Goal: Task Accomplishment & Management: Manage account settings

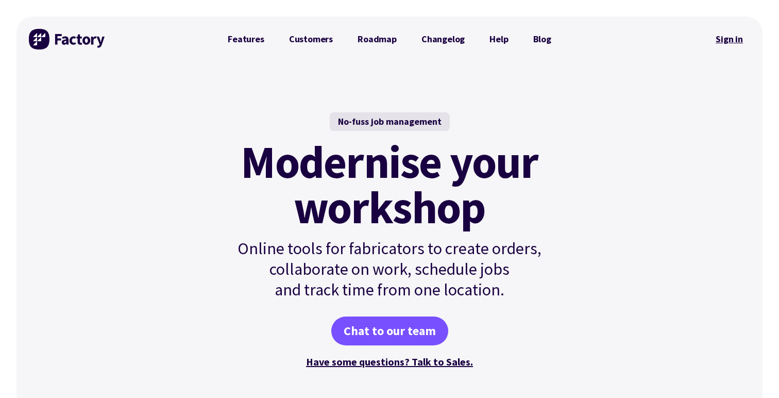
click at [715, 43] on link "Sign in" at bounding box center [730, 39] width 42 height 24
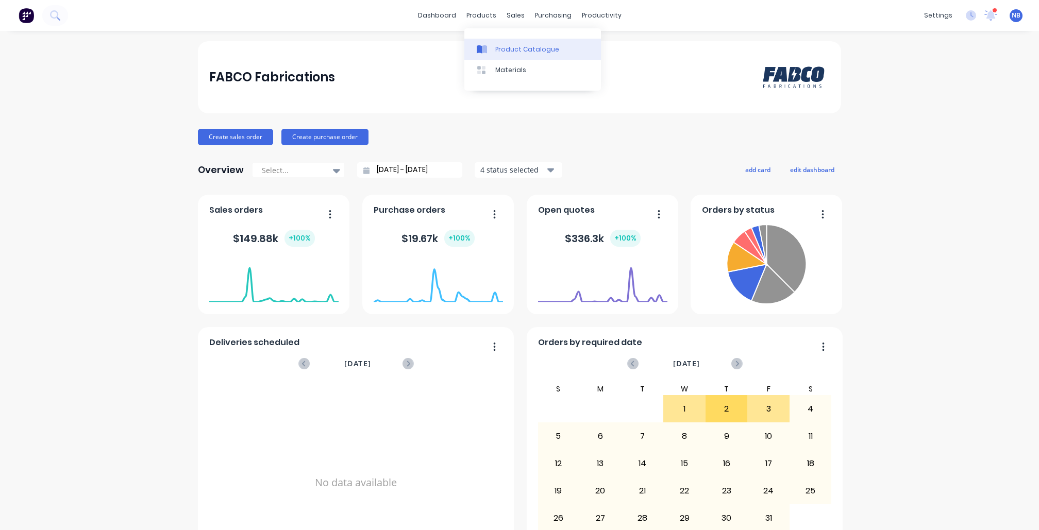
click at [485, 45] on icon at bounding box center [482, 49] width 10 height 9
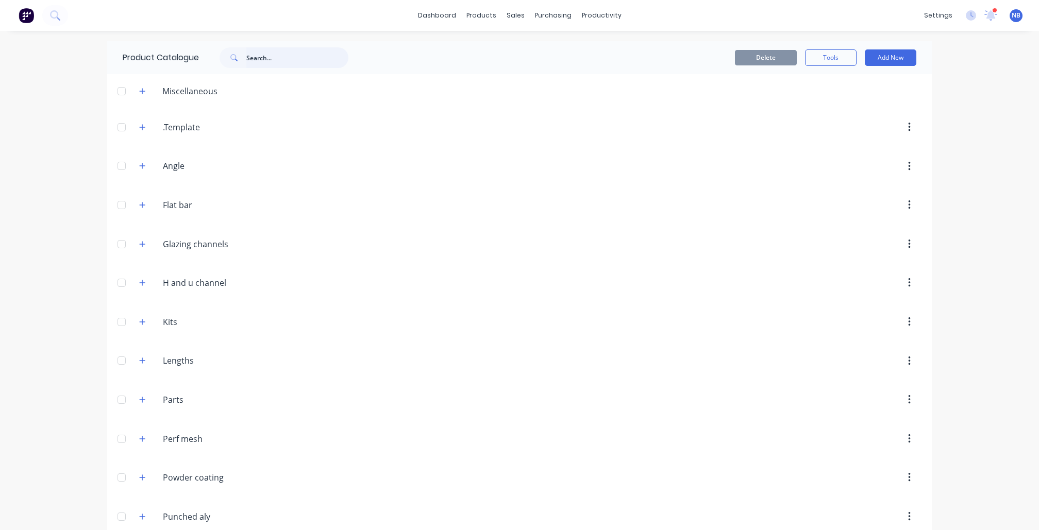
click at [266, 62] on input "text" at bounding box center [297, 57] width 102 height 21
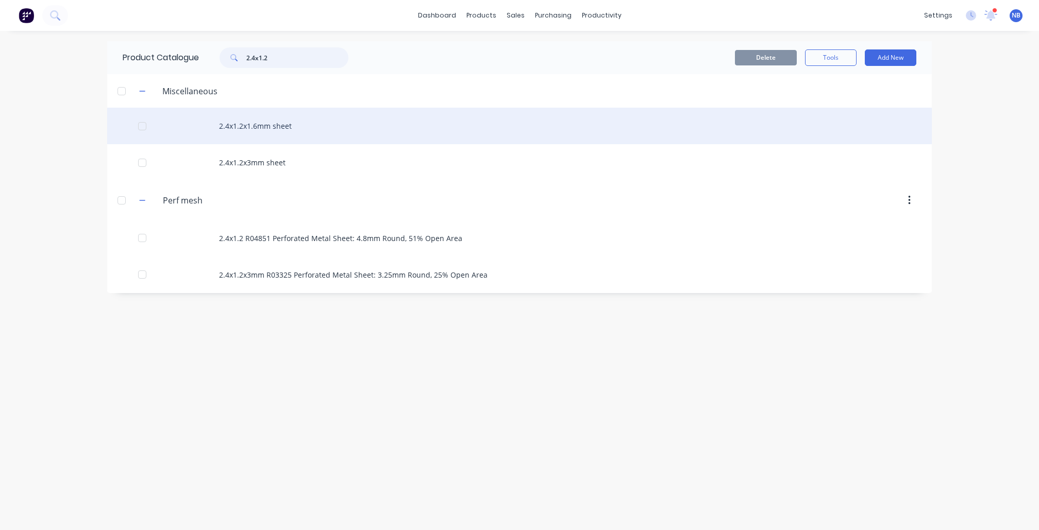
type input "2.4x1.2"
click at [288, 116] on div "2.4x1.2x1.6mm sheet" at bounding box center [519, 126] width 825 height 37
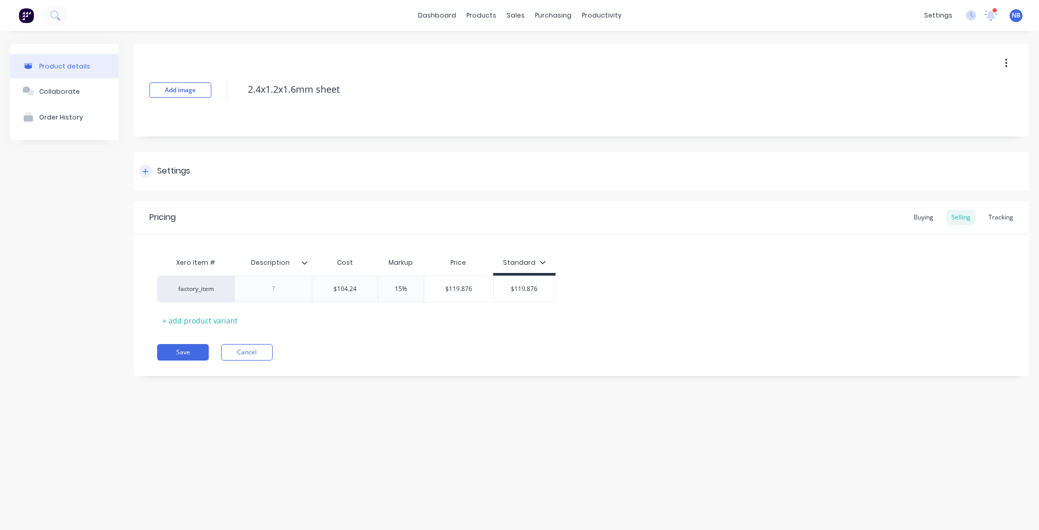
click at [149, 167] on div at bounding box center [145, 171] width 13 height 13
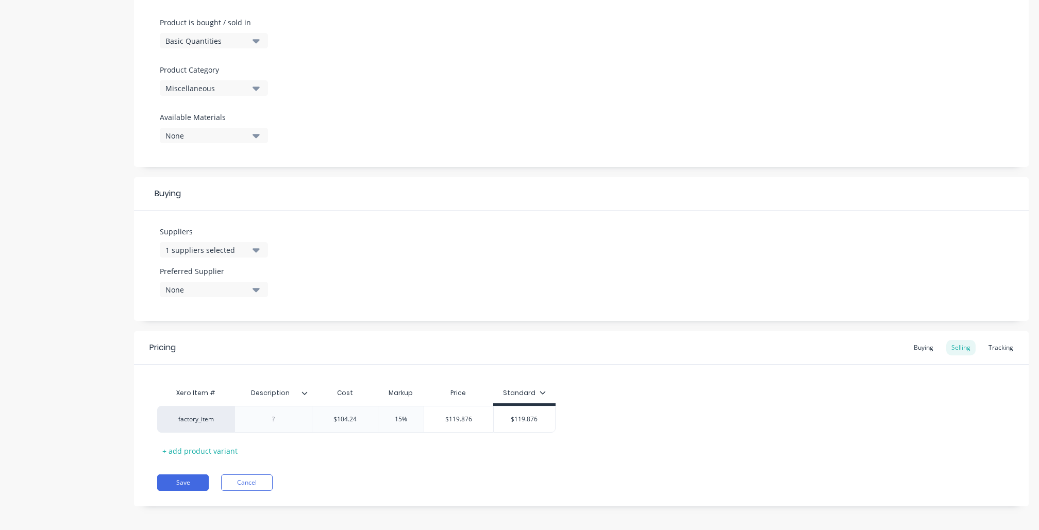
scroll to position [306, 0]
click at [255, 481] on button "Cancel" at bounding box center [247, 484] width 52 height 16
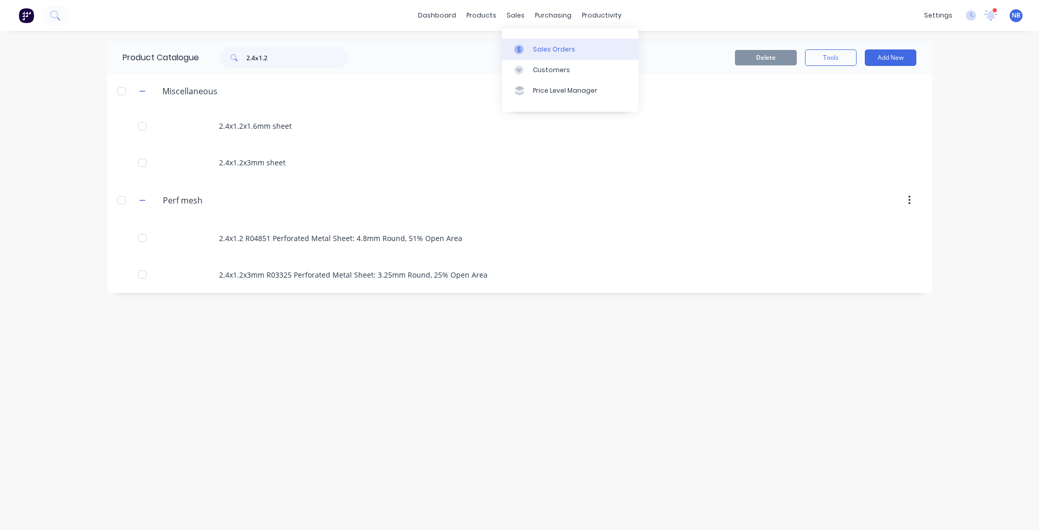
click at [532, 42] on link "Sales Orders" at bounding box center [570, 49] width 137 height 21
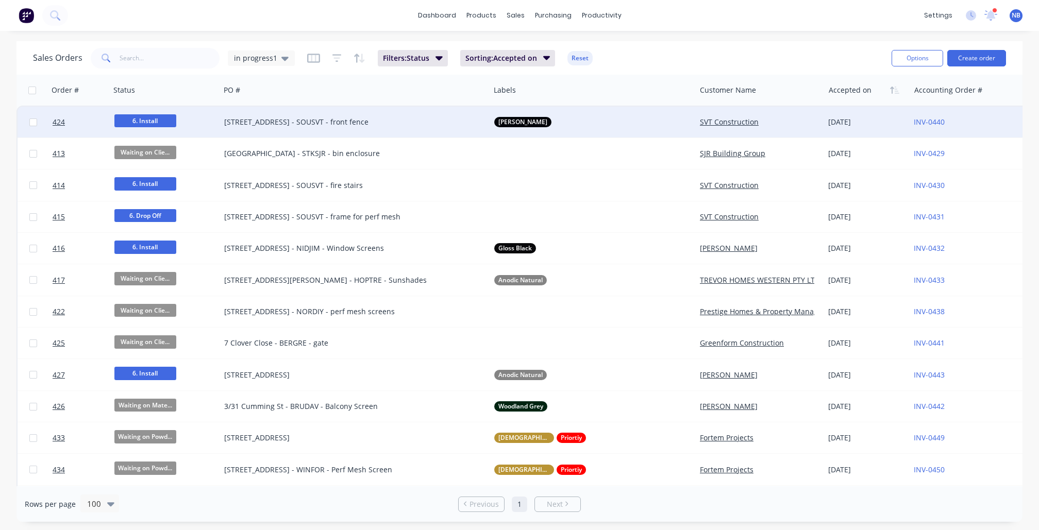
scroll to position [-1, 0]
click at [268, 125] on div "[STREET_ADDRESS] - SOUSVT - front fence" at bounding box center [348, 122] width 248 height 10
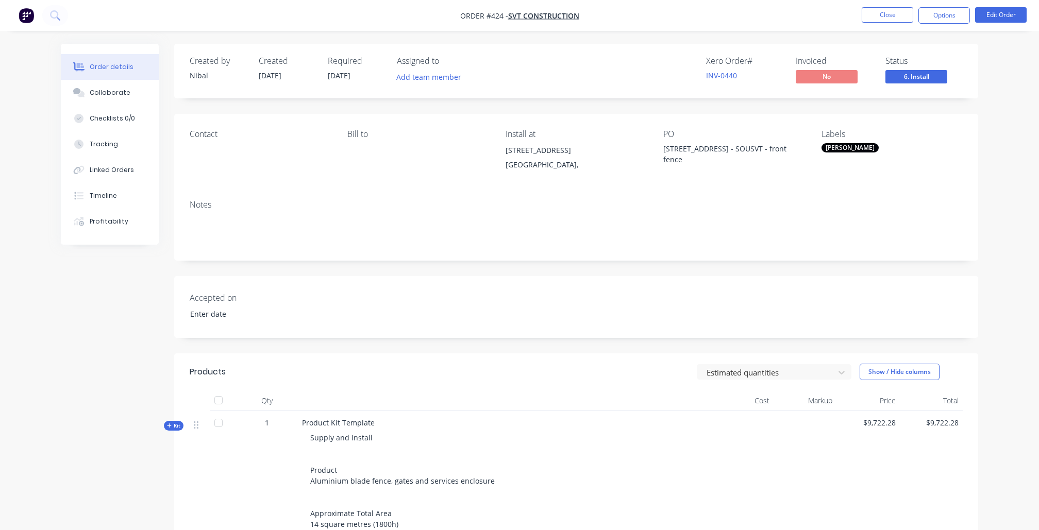
type input "[DATE]"
click at [527, 18] on span "SVT Construction" at bounding box center [543, 16] width 71 height 10
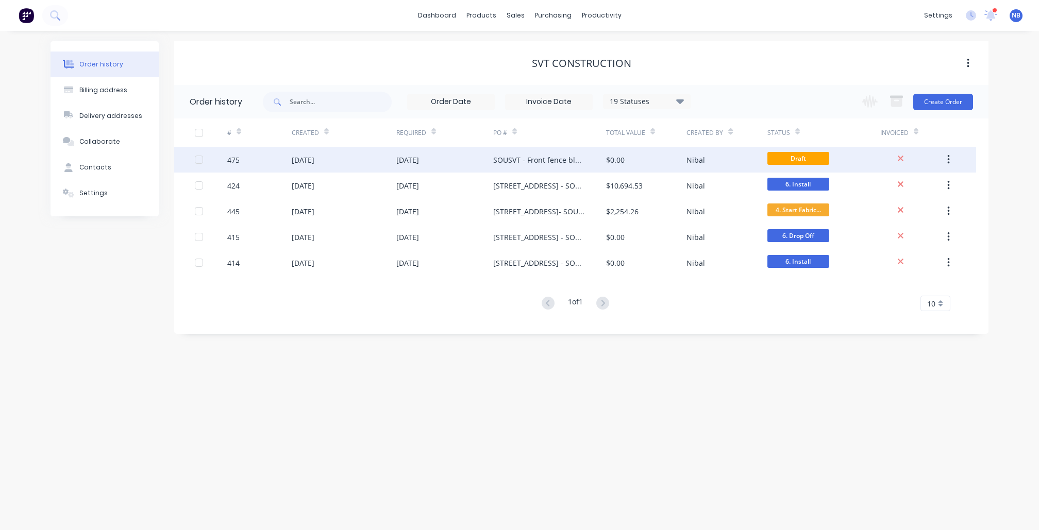
click at [375, 157] on div "[DATE]" at bounding box center [344, 160] width 105 height 26
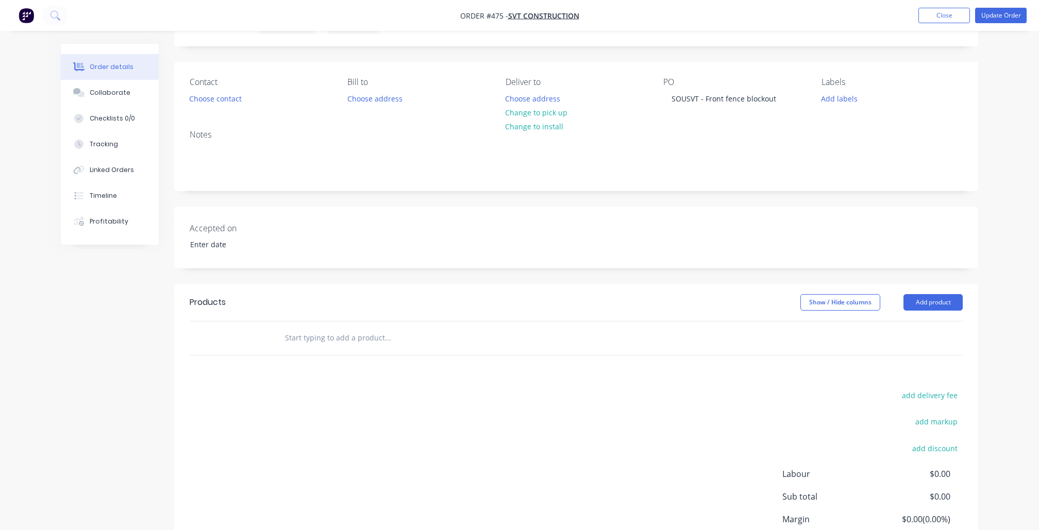
scroll to position [63, 0]
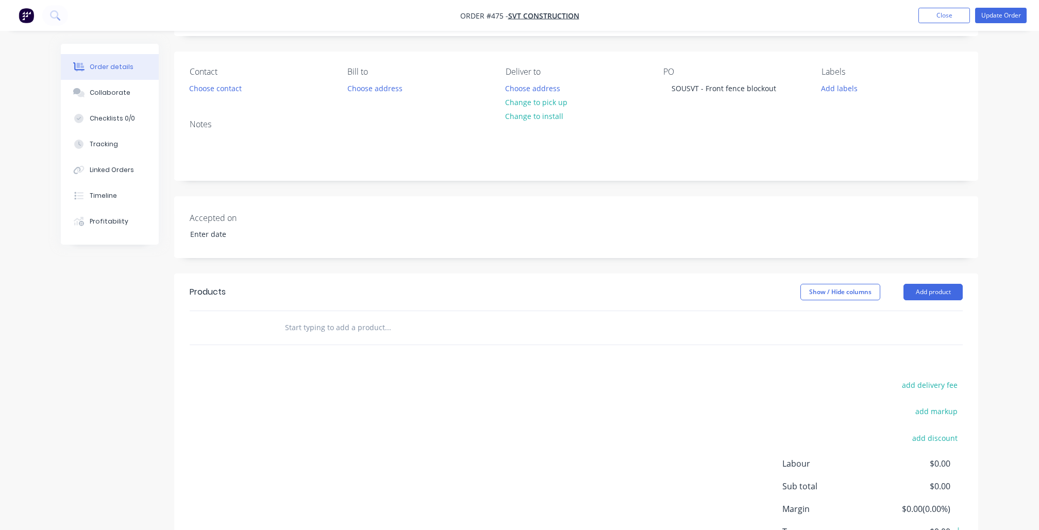
click at [346, 323] on input "text" at bounding box center [387, 327] width 206 height 21
click at [121, 97] on div "Collaborate" at bounding box center [110, 92] width 41 height 9
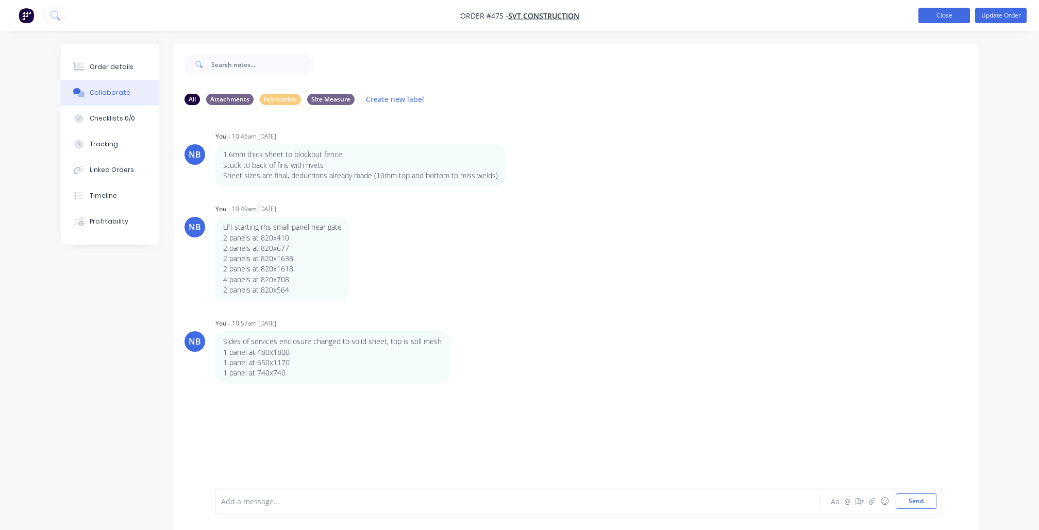
click at [938, 17] on button "Close" at bounding box center [944, 15] width 52 height 15
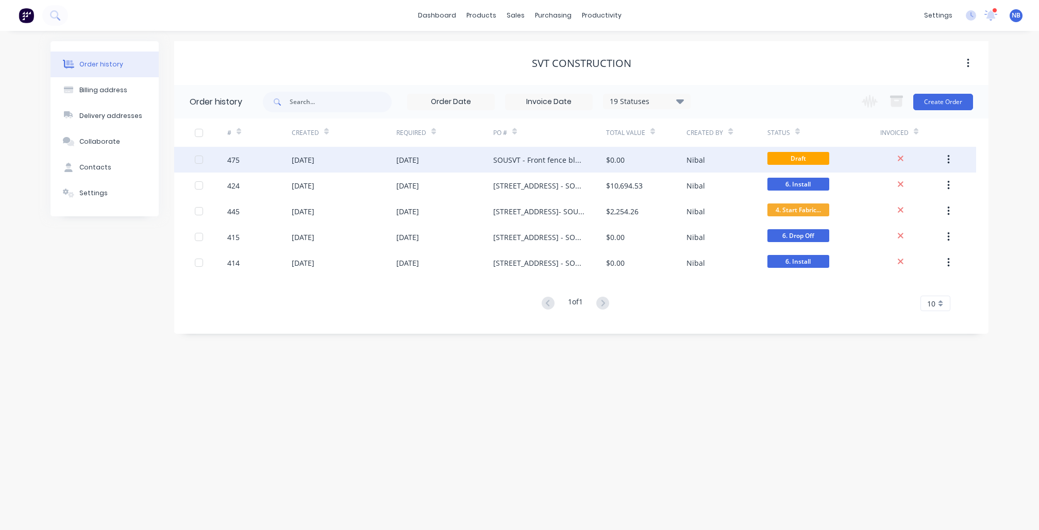
click at [468, 165] on div "[DATE]" at bounding box center [444, 160] width 97 height 26
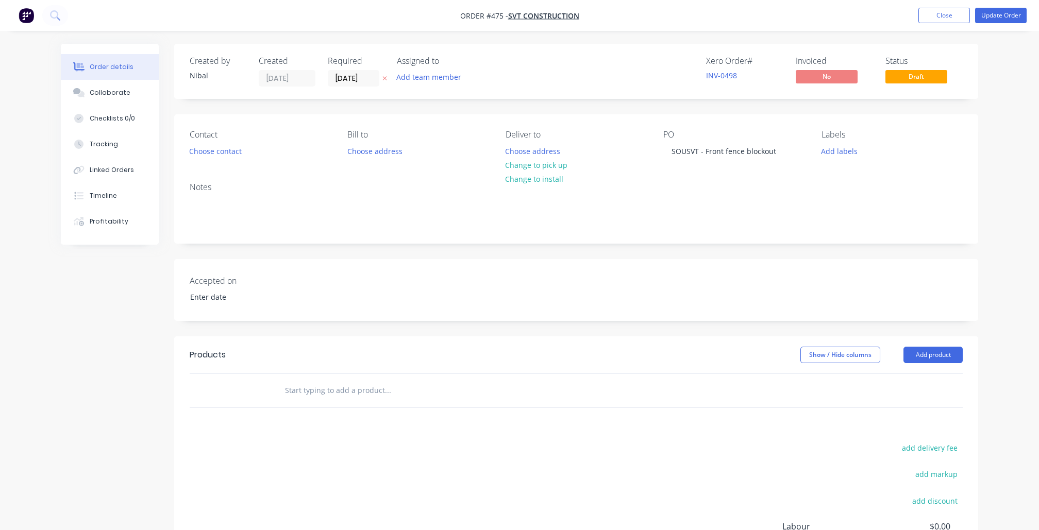
click at [392, 390] on input "text" at bounding box center [387, 390] width 206 height 21
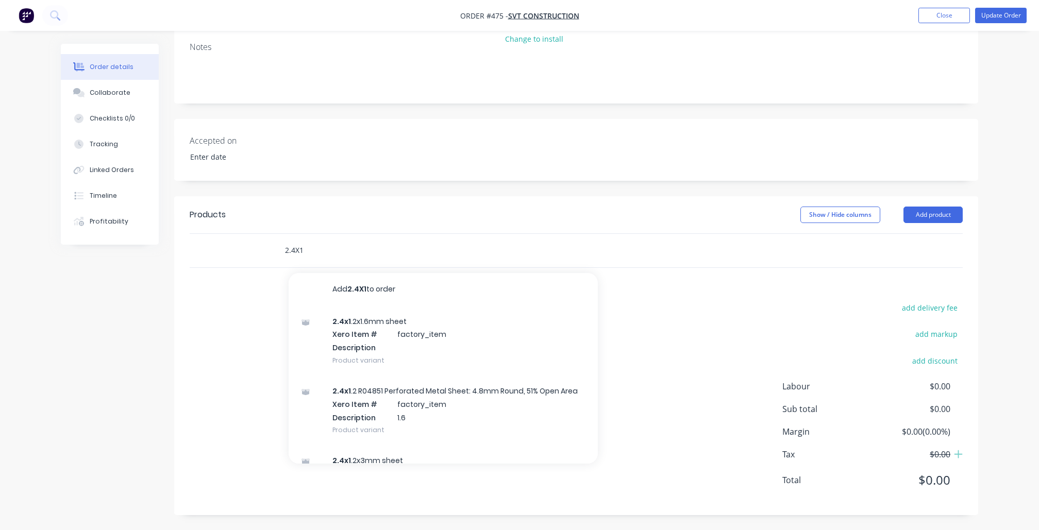
scroll to position [139, 0]
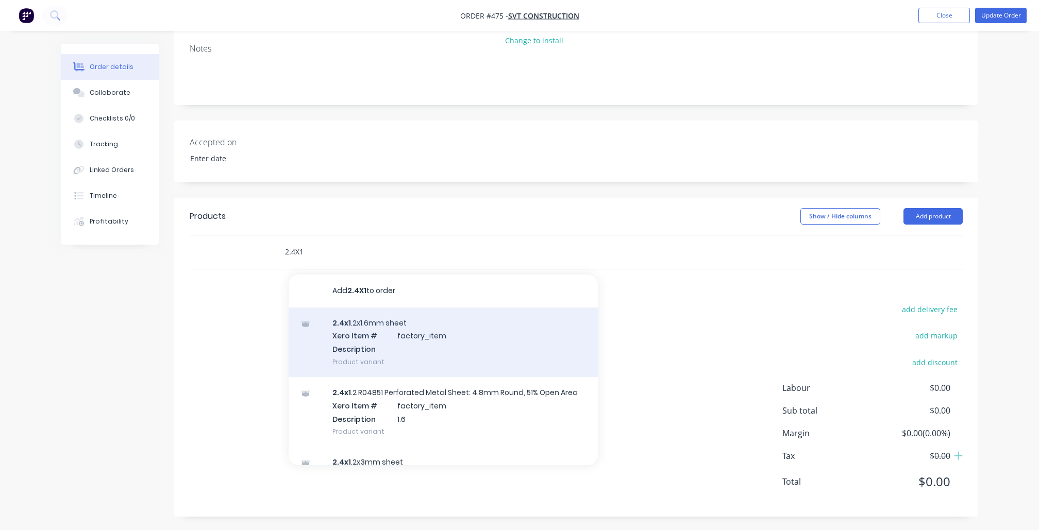
type input "2.4X1"
click at [384, 342] on div "2.4x1 .2x1.6mm sheet Xero Item # factory_item Description Product variant" at bounding box center [443, 343] width 309 height 70
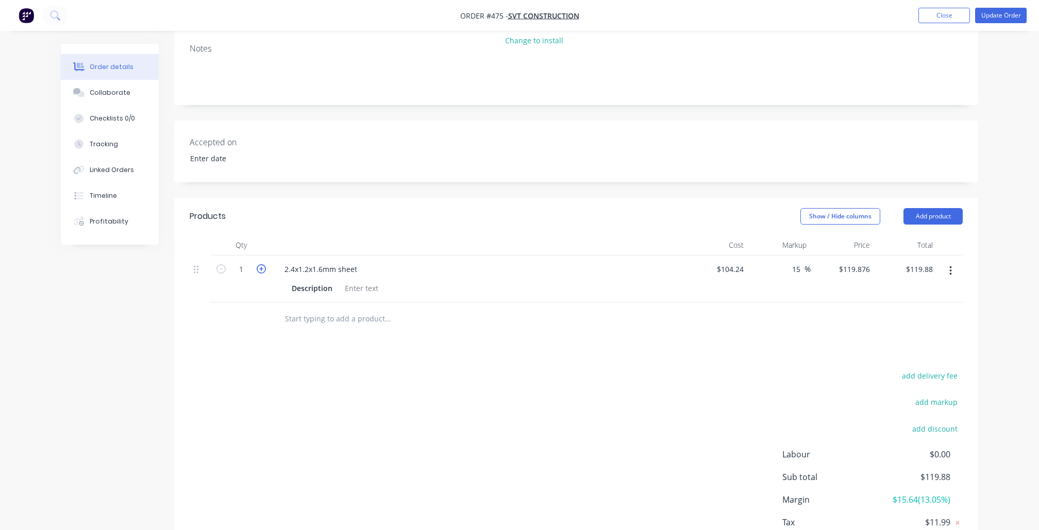
click at [260, 264] on icon "button" at bounding box center [261, 268] width 9 height 9
type input "2"
type input "$239.75"
click at [260, 264] on icon "button" at bounding box center [261, 268] width 9 height 9
type input "3"
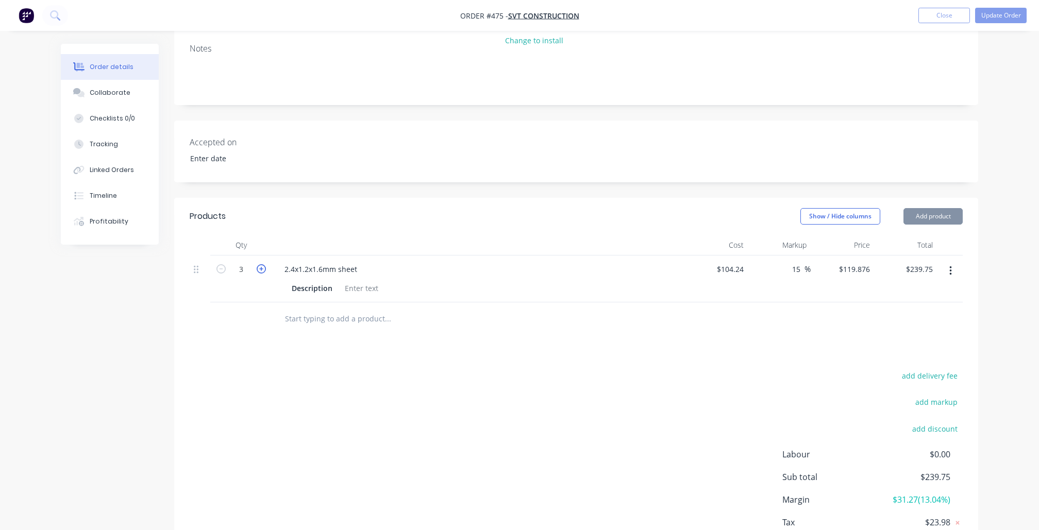
type input "$359.63"
click at [260, 264] on icon "button" at bounding box center [261, 268] width 9 height 9
type input "4"
type input "$479.50"
click at [260, 264] on icon "button" at bounding box center [261, 268] width 9 height 9
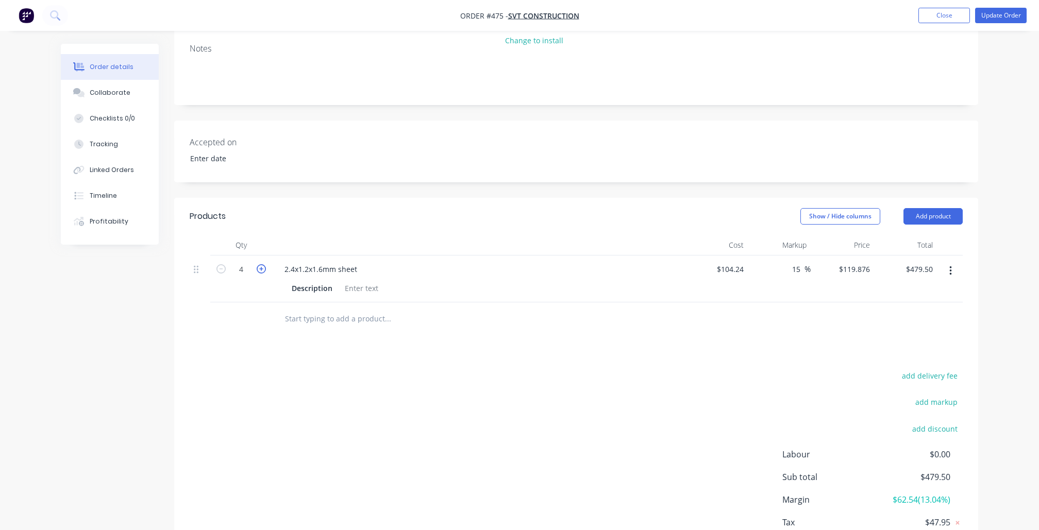
type input "5"
type input "$599.38"
click at [260, 264] on icon "button" at bounding box center [261, 268] width 9 height 9
type input "6"
type input "$719.26"
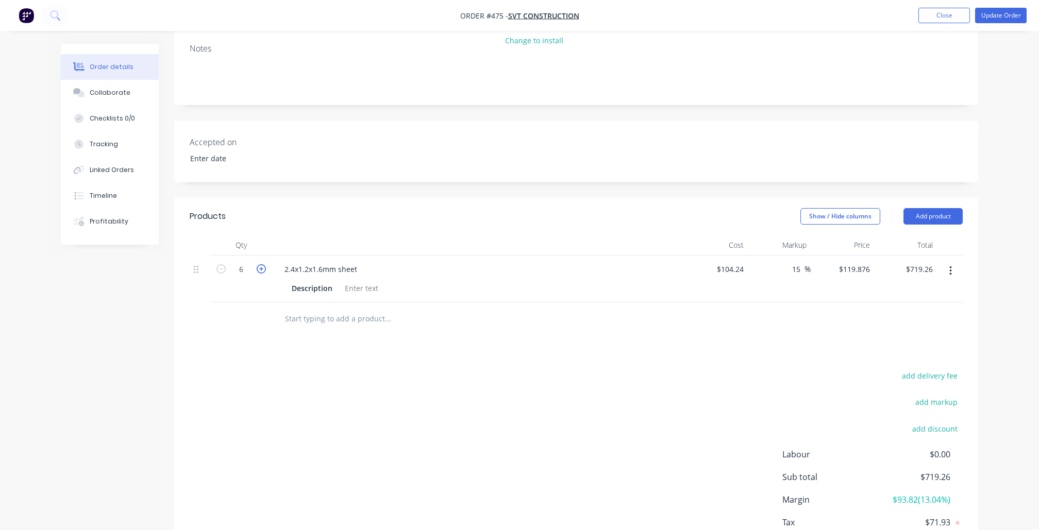
click at [260, 264] on icon "button" at bounding box center [261, 268] width 9 height 9
type input "7"
type input "$839.13"
click at [317, 312] on input "text" at bounding box center [387, 319] width 206 height 21
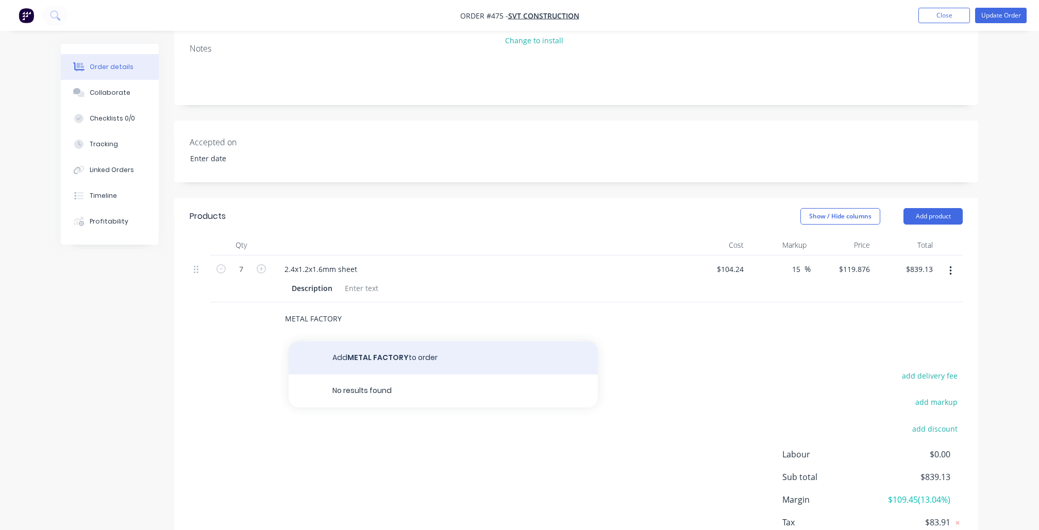
type input "METAL FACTORY"
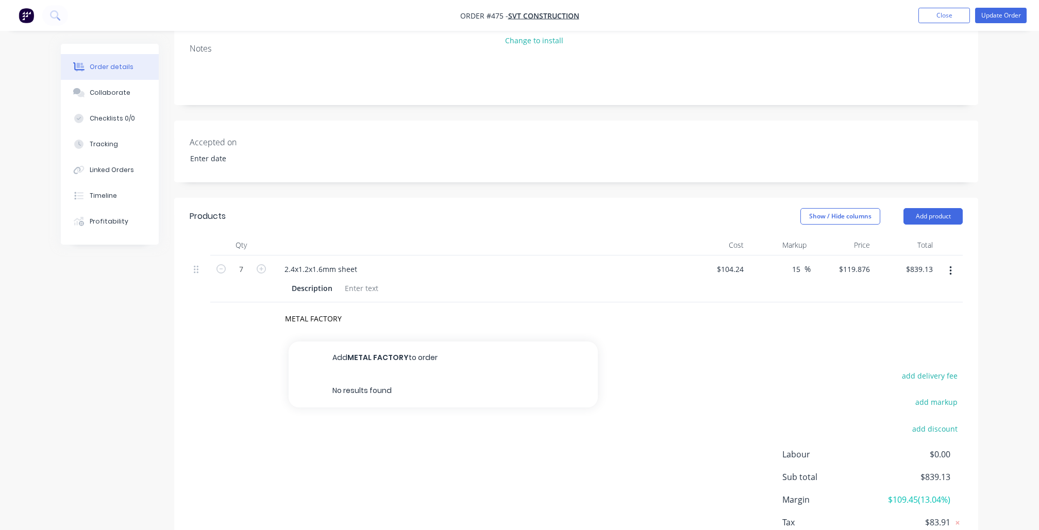
click at [388, 349] on button "Add METAL FACTORY to order" at bounding box center [443, 358] width 309 height 33
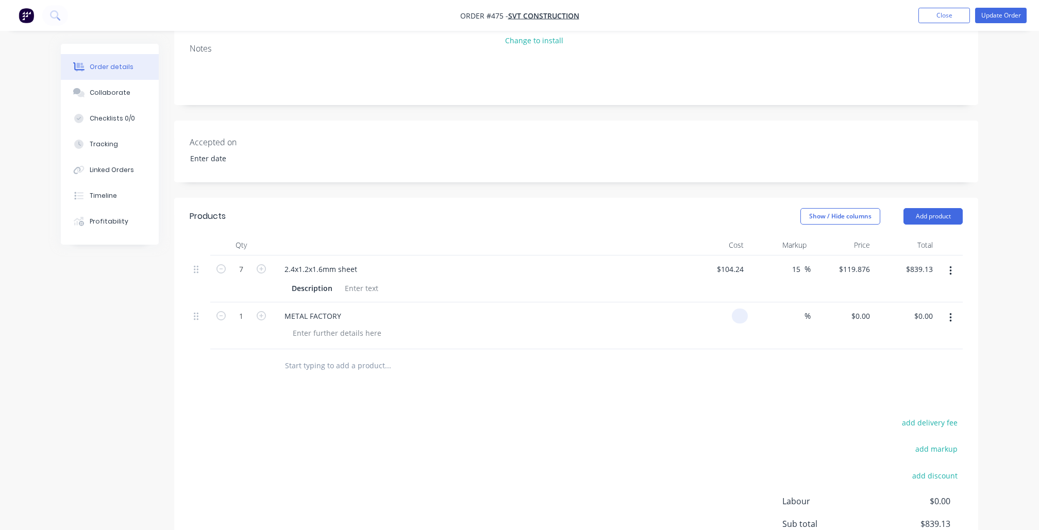
click at [745, 310] on input at bounding box center [742, 316] width 12 height 15
type input "$200.00"
click at [782, 314] on div "%" at bounding box center [779, 326] width 63 height 47
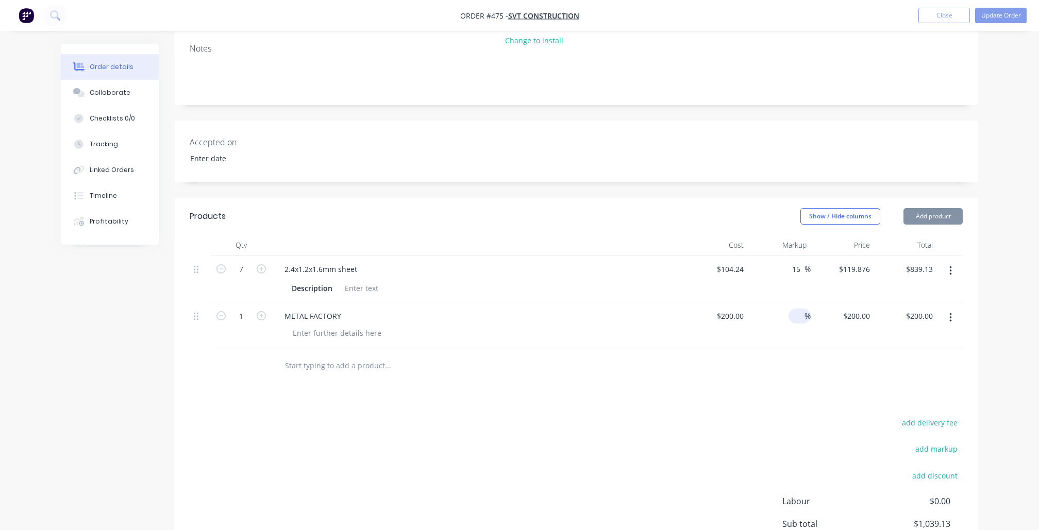
click at [805, 312] on span "%" at bounding box center [807, 316] width 6 height 12
type input "15"
type input "$230.00"
click at [674, 427] on div "add delivery fee add markup add discount Labour $0.00 Sub total $1,039.13 Margi…" at bounding box center [576, 515] width 773 height 199
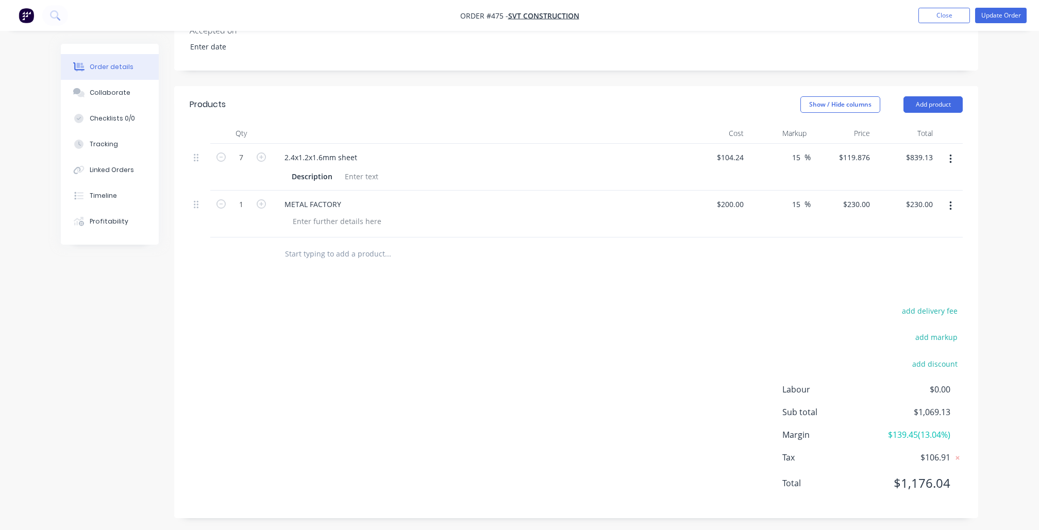
scroll to position [250, 0]
click at [370, 245] on input "text" at bounding box center [387, 254] width 206 height 21
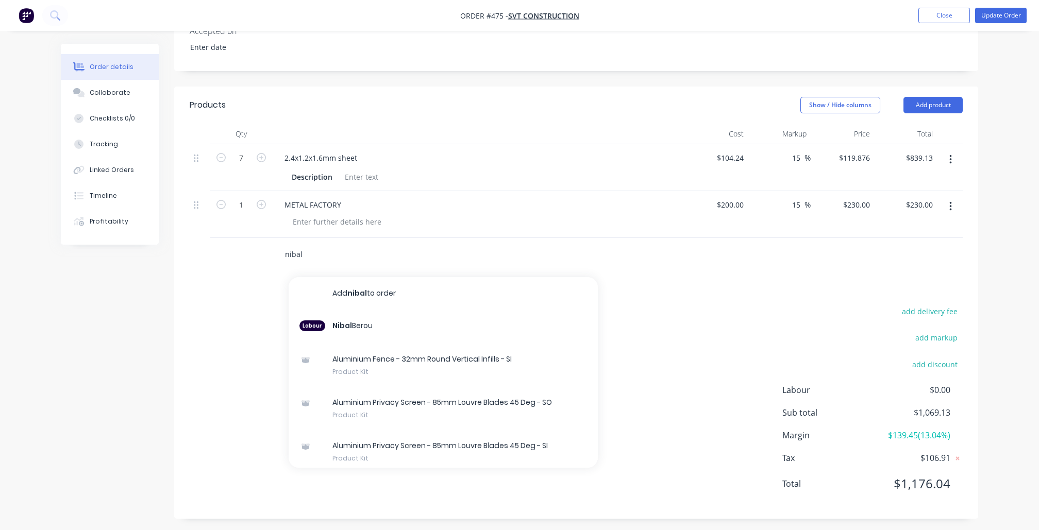
type input "nibal"
click at [710, 306] on div "add delivery fee add markup add discount Labour $0.00 Sub total $1,069.13 Margi…" at bounding box center [576, 404] width 773 height 199
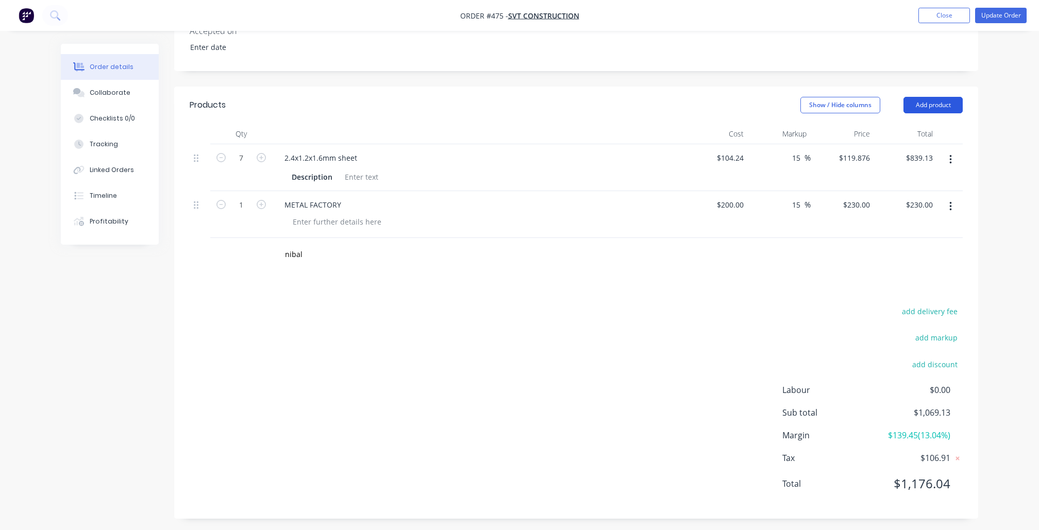
click at [922, 106] on button "Add product" at bounding box center [932, 105] width 59 height 16
click at [909, 131] on div "Product catalogue" at bounding box center [913, 131] width 79 height 15
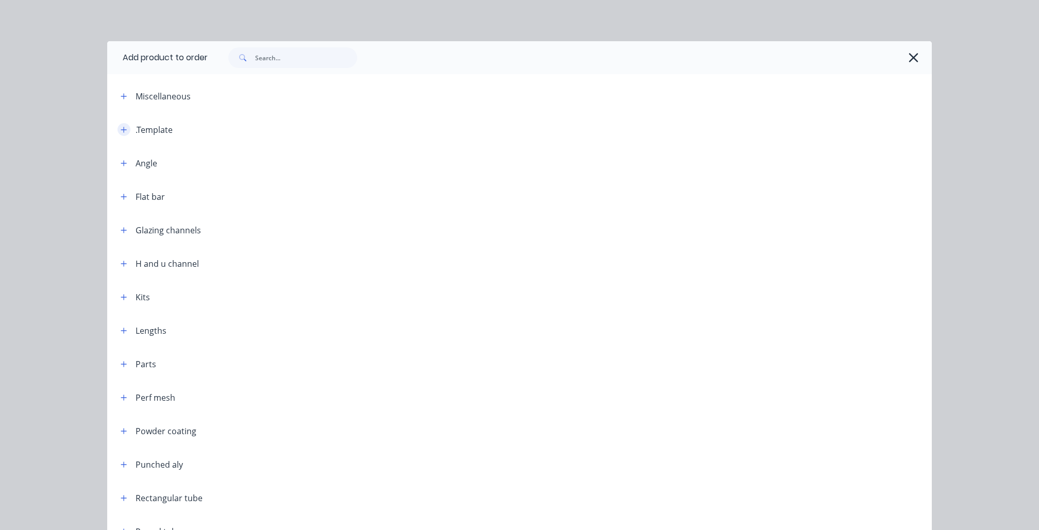
click at [128, 131] on button "button" at bounding box center [124, 129] width 13 height 13
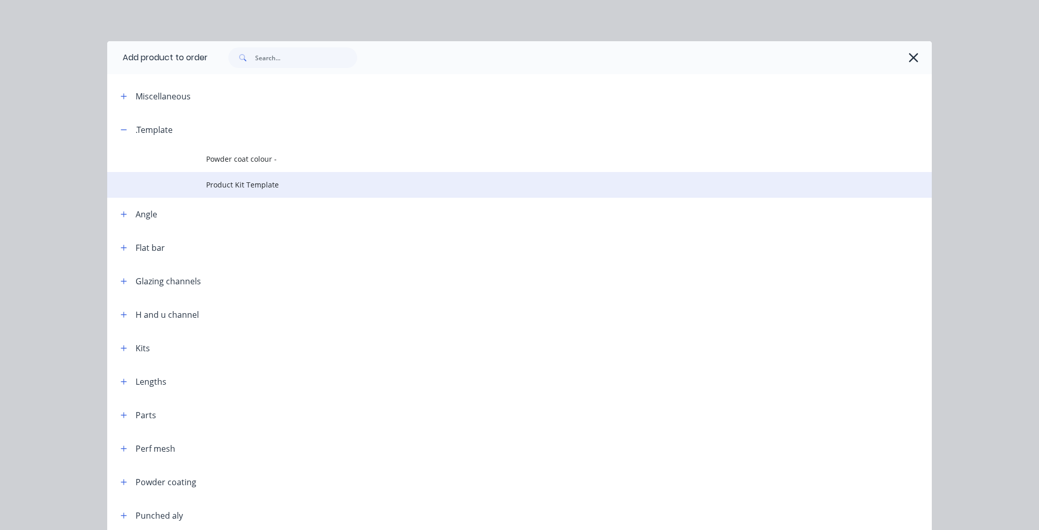
click at [221, 179] on span "Product Kit Template" at bounding box center [496, 184] width 580 height 11
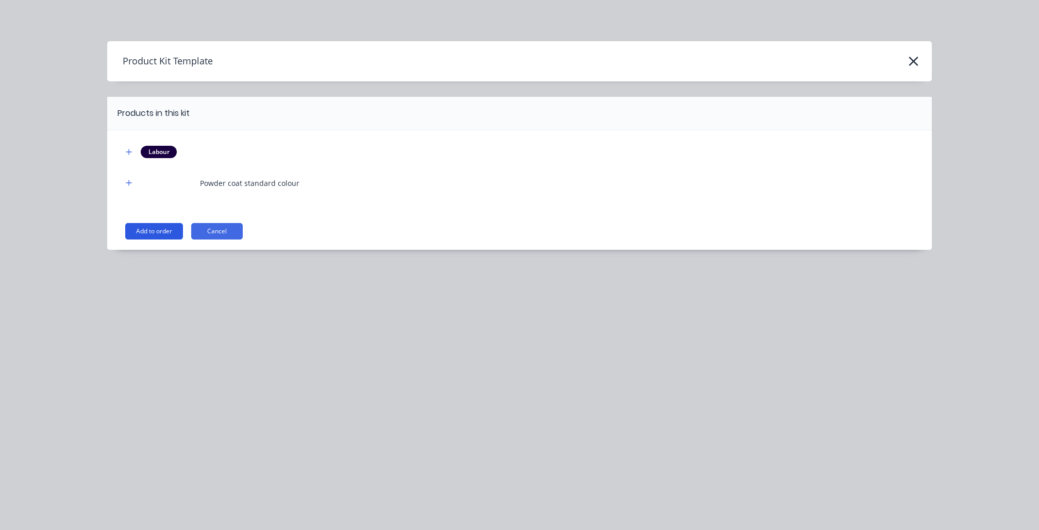
click at [167, 227] on button "Add to order" at bounding box center [154, 231] width 58 height 16
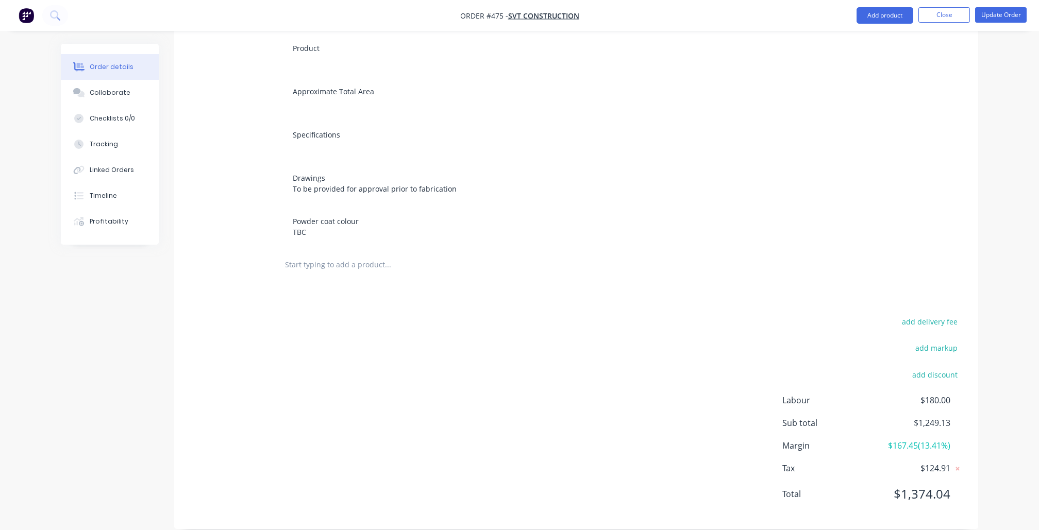
scroll to position [500, 0]
click at [321, 256] on input "text" at bounding box center [387, 266] width 206 height 21
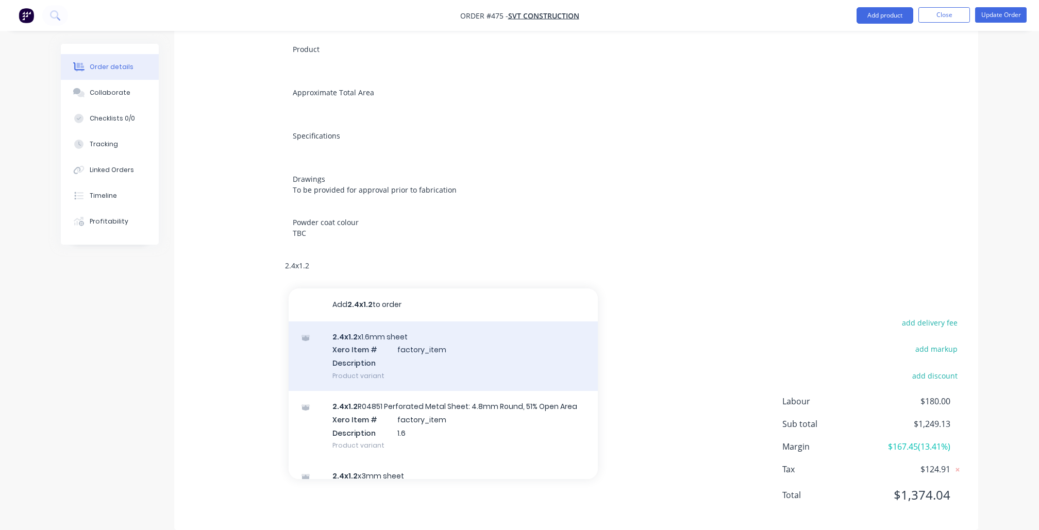
type input "2.4x1.2"
click at [360, 323] on div "2.4x1.2 x1.6mm sheet Xero Item # factory_item Description Product variant" at bounding box center [443, 357] width 309 height 70
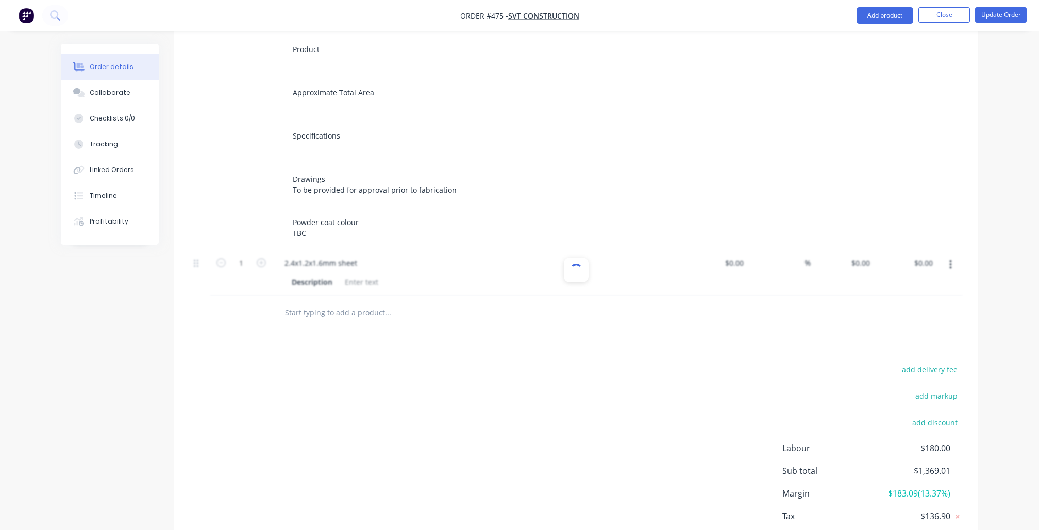
type input "$104.24"
type input "15"
type input "$119.876"
type input "$119.88"
click at [260, 258] on icon "button" at bounding box center [261, 262] width 9 height 9
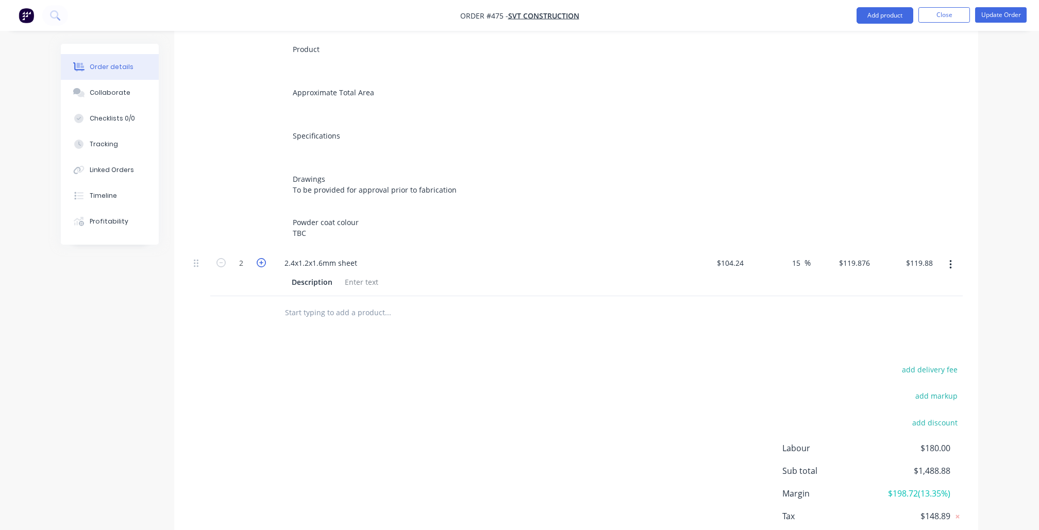
type input "2"
type input "$239.75"
click at [260, 258] on icon "button" at bounding box center [261, 262] width 9 height 9
type input "3"
type input "$359.63"
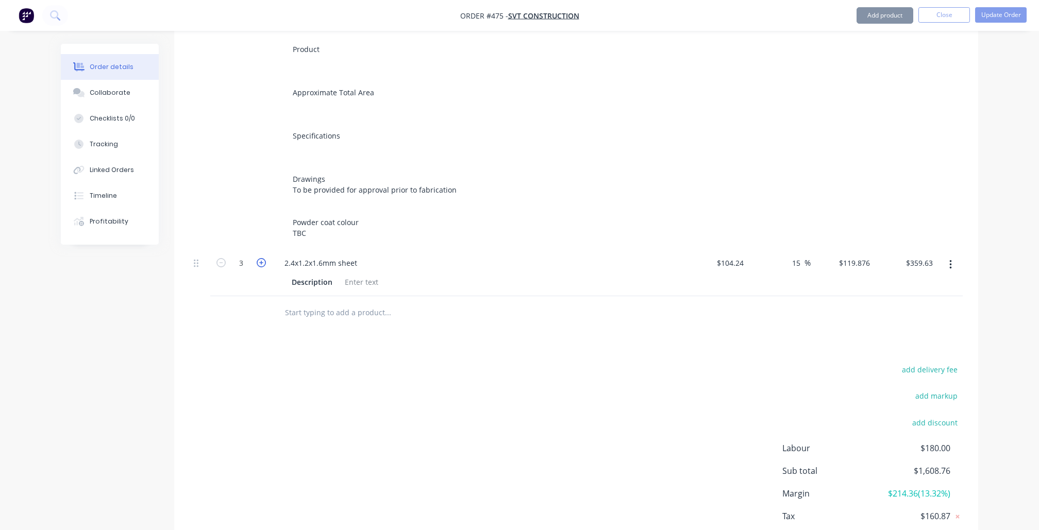
click at [260, 258] on icon "button" at bounding box center [261, 262] width 9 height 9
type input "4"
type input "$479.50"
click at [260, 258] on icon "button" at bounding box center [261, 262] width 9 height 9
type input "5"
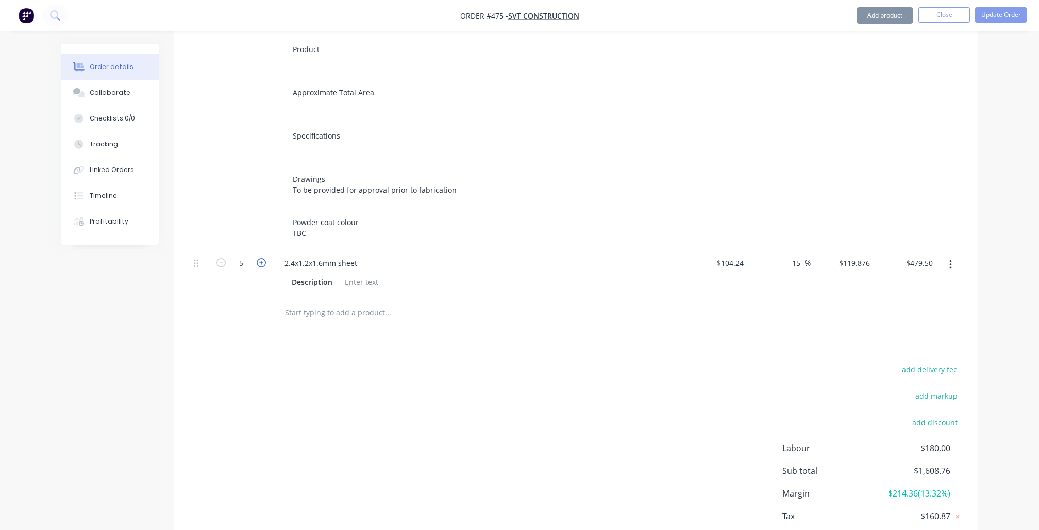
type input "$599.38"
click at [260, 258] on icon "button" at bounding box center [261, 262] width 9 height 9
type input "6"
type input "$719.26"
click at [260, 258] on icon "button" at bounding box center [261, 262] width 9 height 9
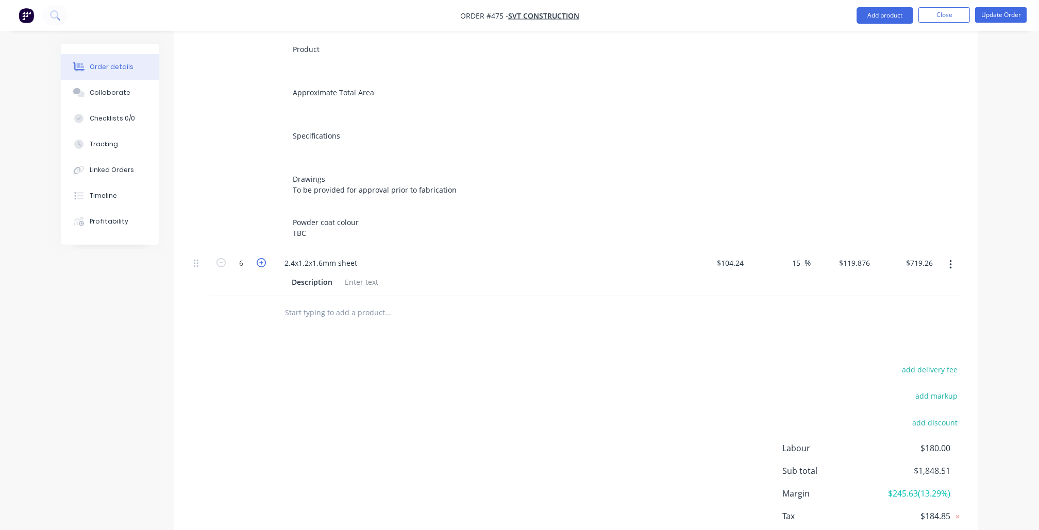
type input "7"
type input "$839.13"
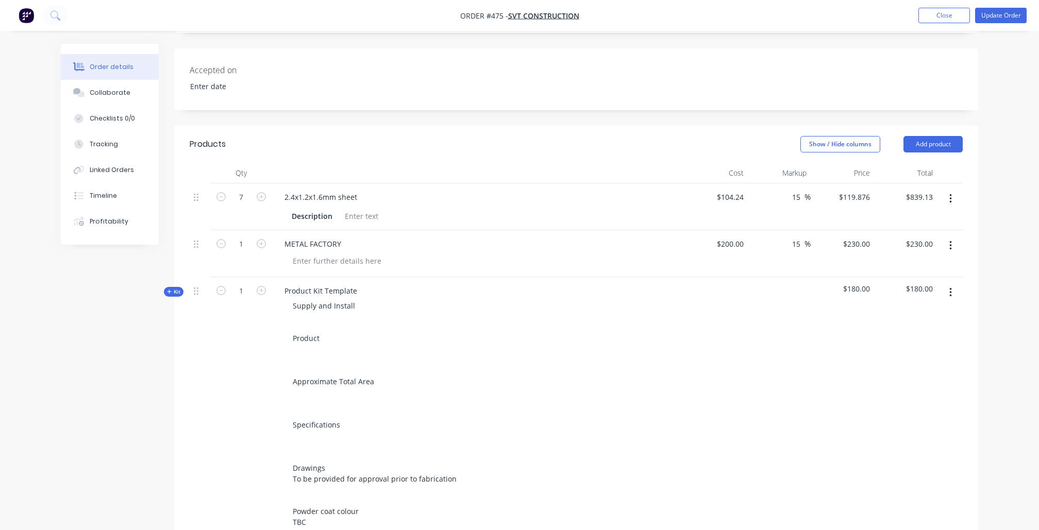
scroll to position [120, 0]
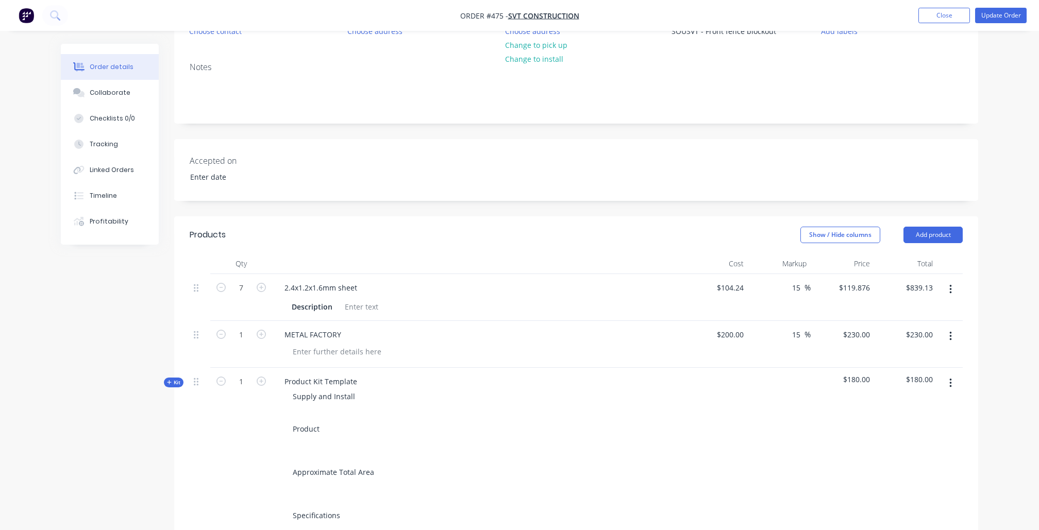
click at [953, 288] on button "button" at bounding box center [950, 289] width 24 height 19
click at [908, 381] on div "Delete" at bounding box center [913, 378] width 79 height 15
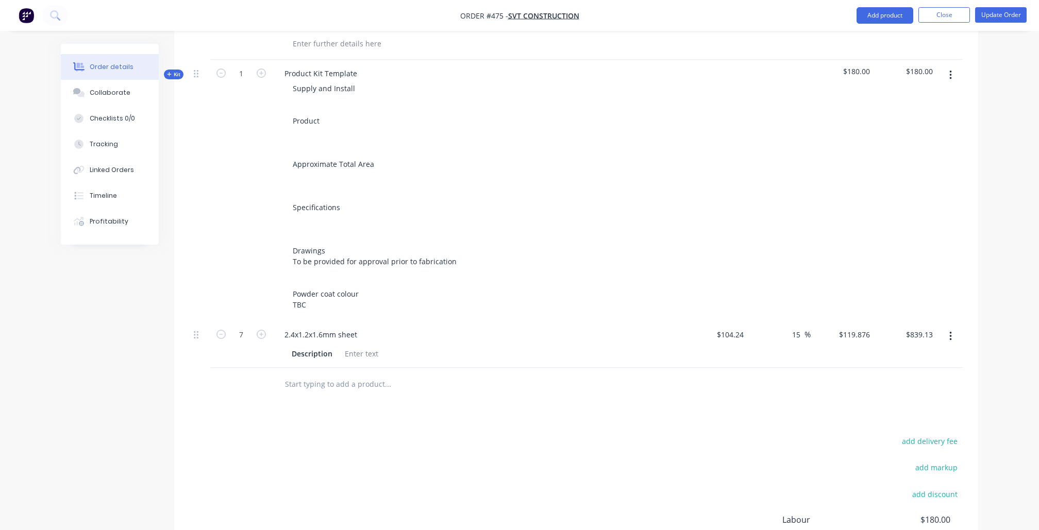
scroll to position [383, 0]
click at [320, 372] on input "text" at bounding box center [387, 382] width 206 height 21
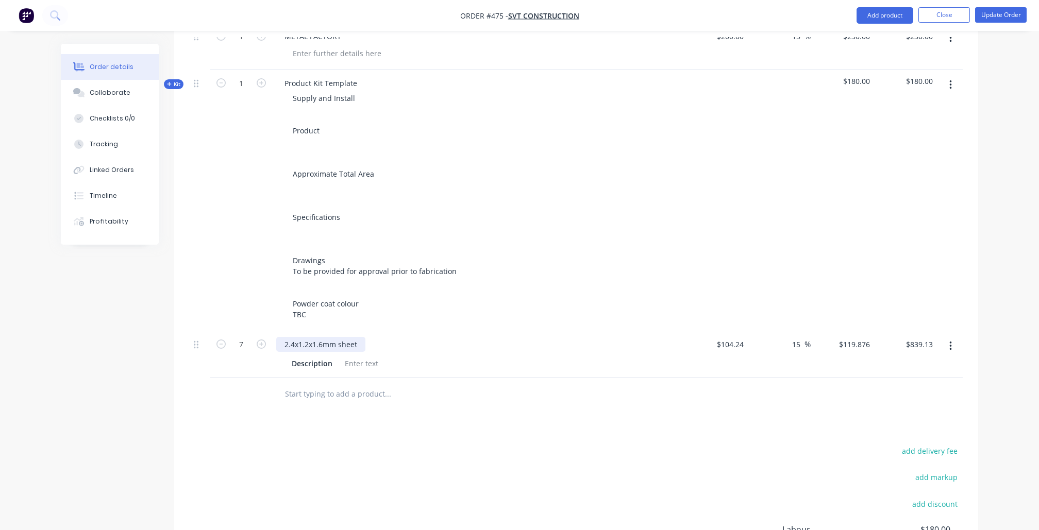
scroll to position [364, 0]
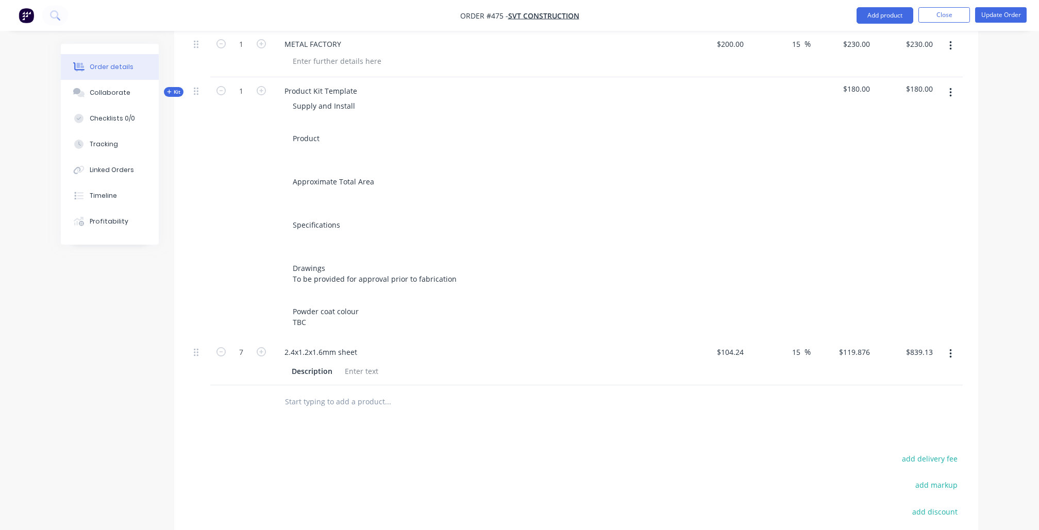
click at [176, 91] on span "Kit" at bounding box center [173, 92] width 13 height 8
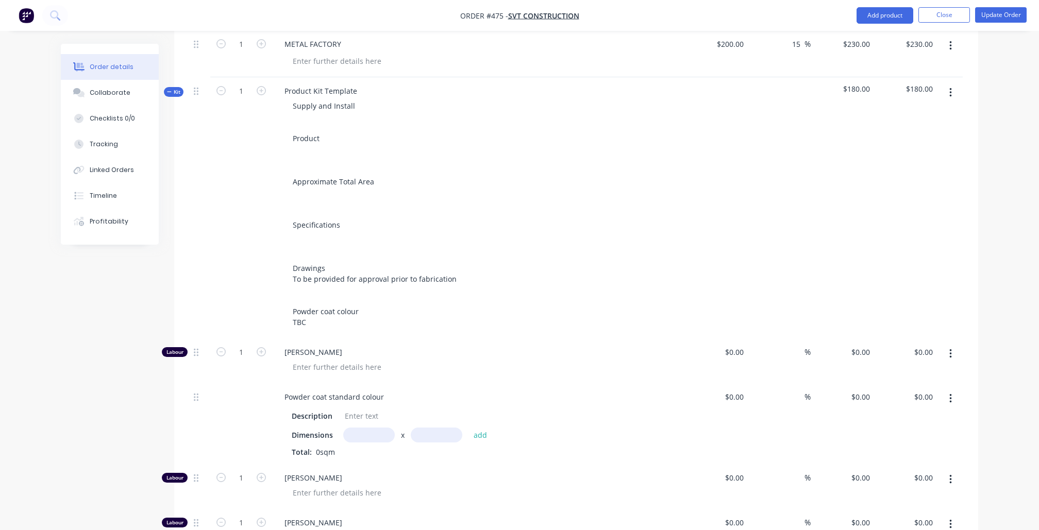
type input "$100.00"
type input "$35.00"
type input "85"
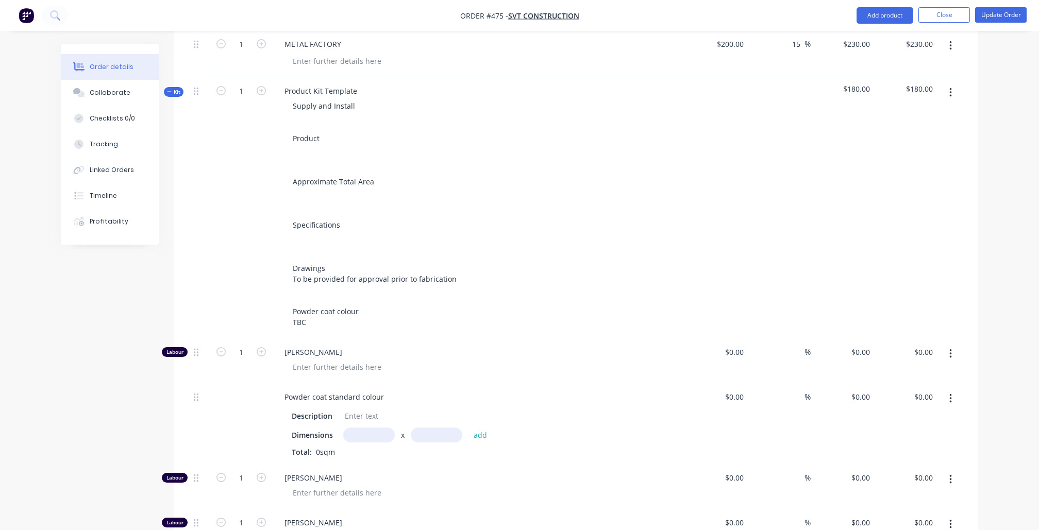
type input "$64.75"
type input "$23.00"
type input "52.17"
type input "$35.00"
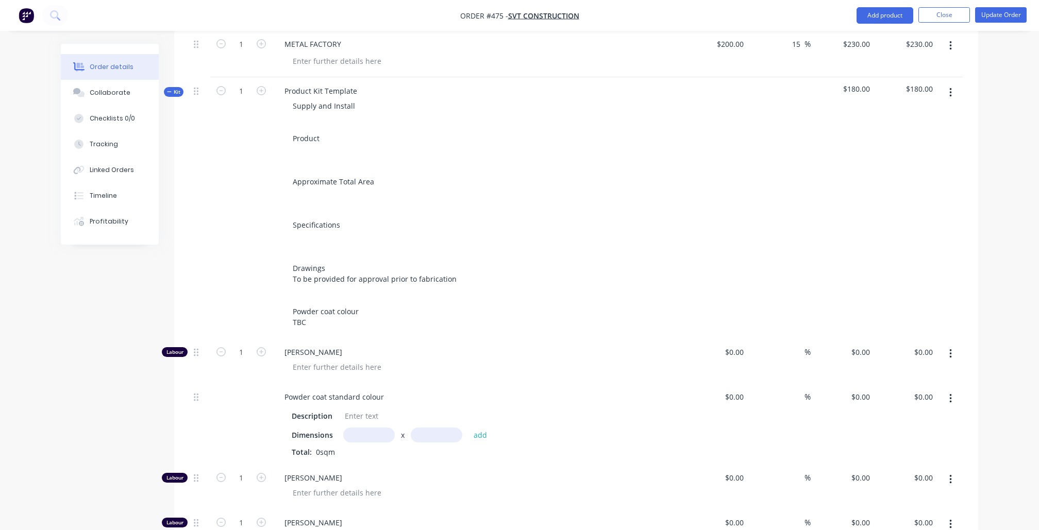
type input "$29.00"
type input "55.17"
type input "$45.00"
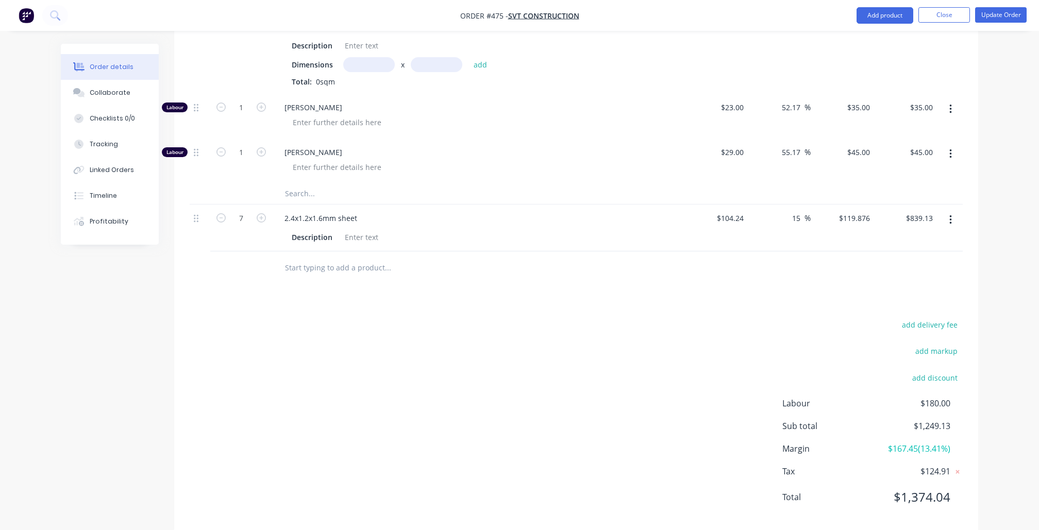
scroll to position [733, 0]
click at [312, 187] on input "text" at bounding box center [387, 195] width 206 height 21
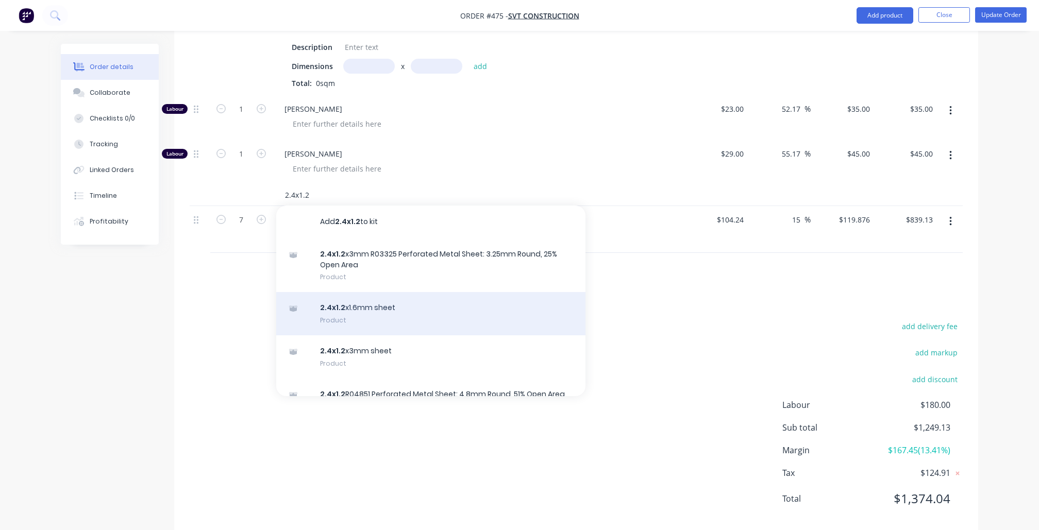
type input "2.4x1.2"
click at [378, 292] on div "2.4x1.2 x1.6mm sheet Product" at bounding box center [430, 313] width 309 height 43
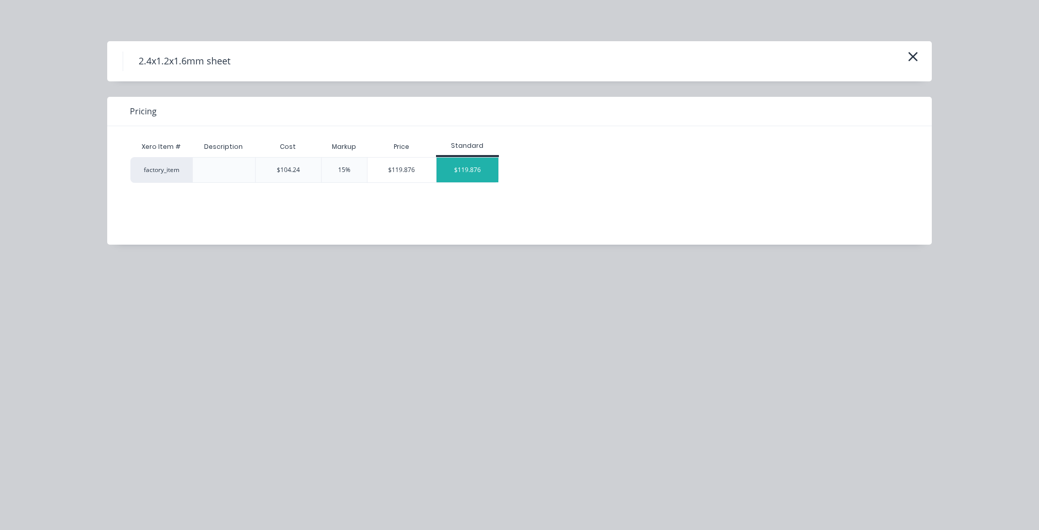
click at [468, 165] on div "$119.876" at bounding box center [468, 170] width 62 height 25
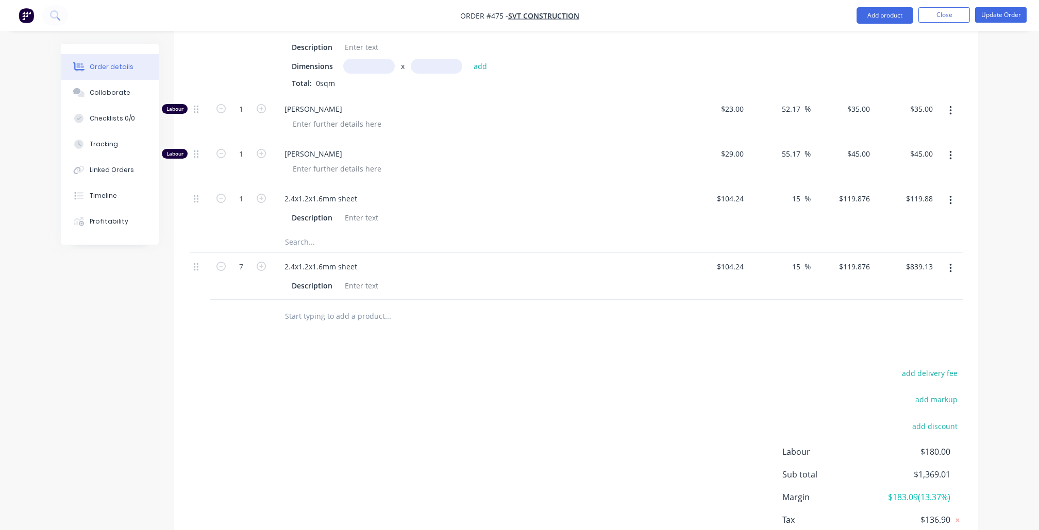
click at [943, 259] on button "button" at bounding box center [950, 268] width 24 height 19
click at [905, 350] on div "Delete" at bounding box center [913, 357] width 79 height 15
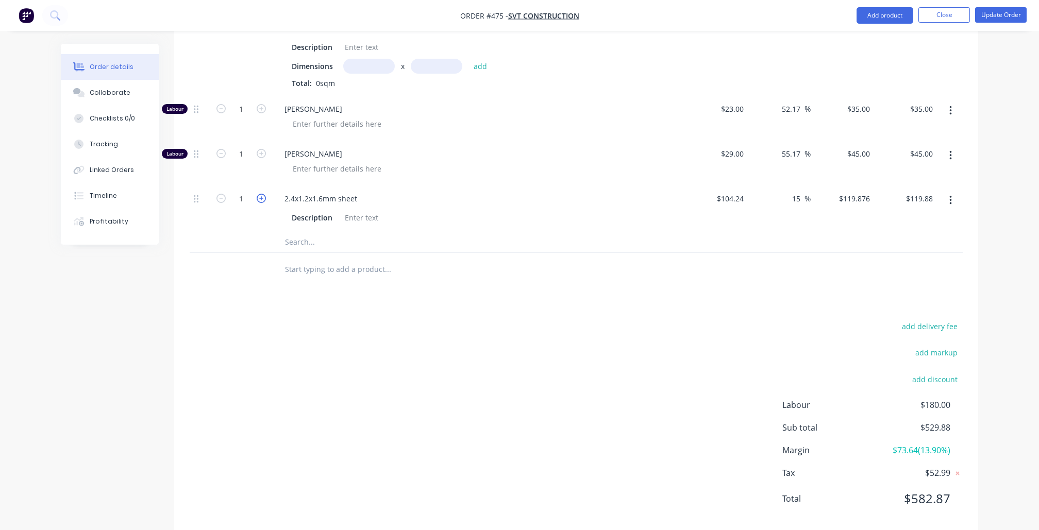
click at [263, 194] on icon "button" at bounding box center [261, 198] width 9 height 9
type input "2"
type input "$239.75"
click at [263, 194] on icon "button" at bounding box center [261, 198] width 9 height 9
type input "3"
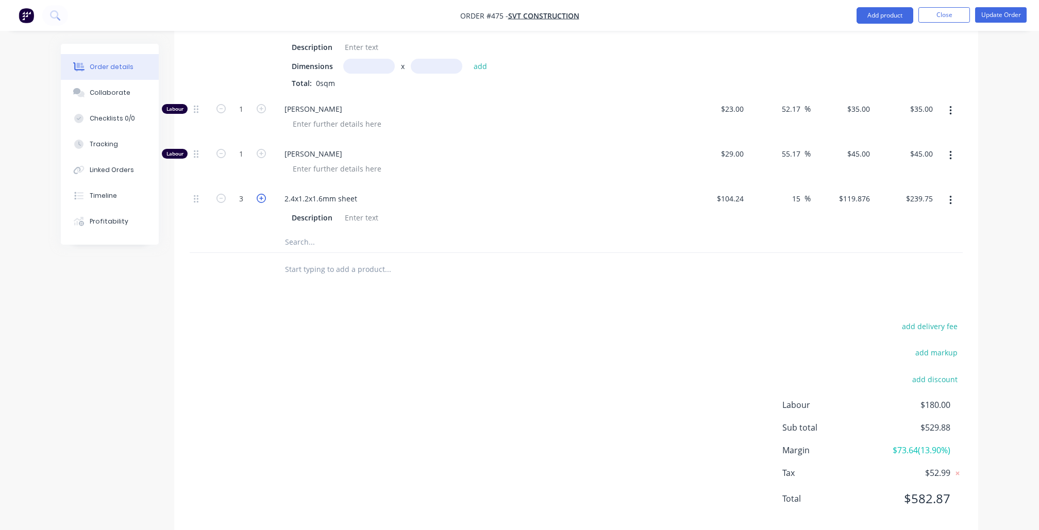
type input "$359.63"
click at [263, 194] on icon "button" at bounding box center [261, 198] width 9 height 9
type input "4"
type input "$479.50"
click at [263, 194] on icon "button" at bounding box center [261, 198] width 9 height 9
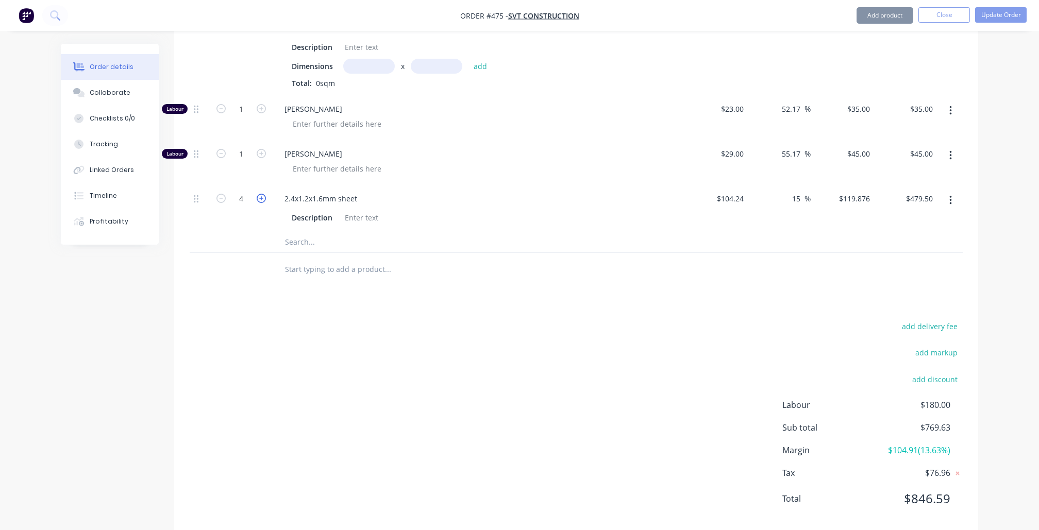
type input "5"
type input "$599.38"
click at [263, 194] on icon "button" at bounding box center [261, 198] width 9 height 9
type input "6"
type input "$719.26"
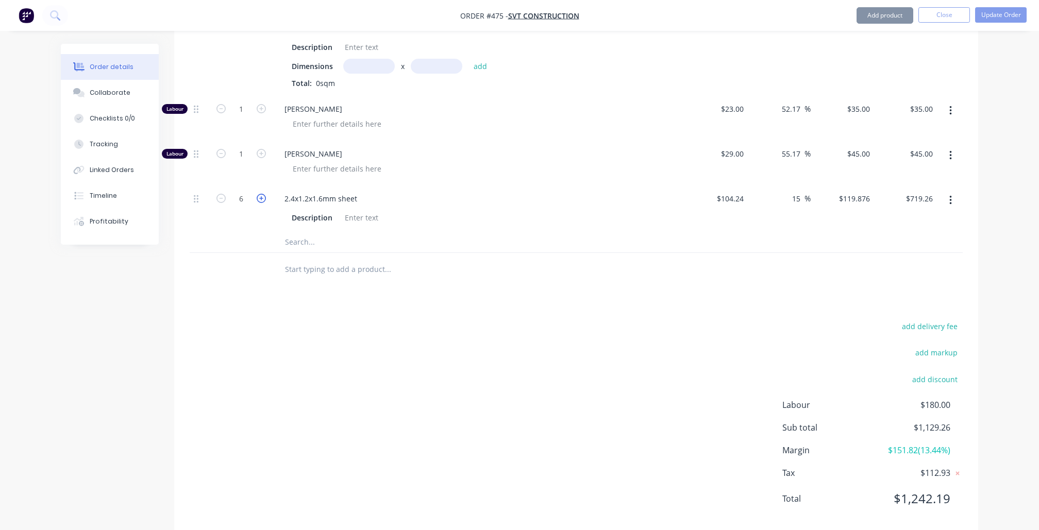
click at [263, 194] on icon "button" at bounding box center [261, 198] width 9 height 9
type input "7"
type input "$839.13"
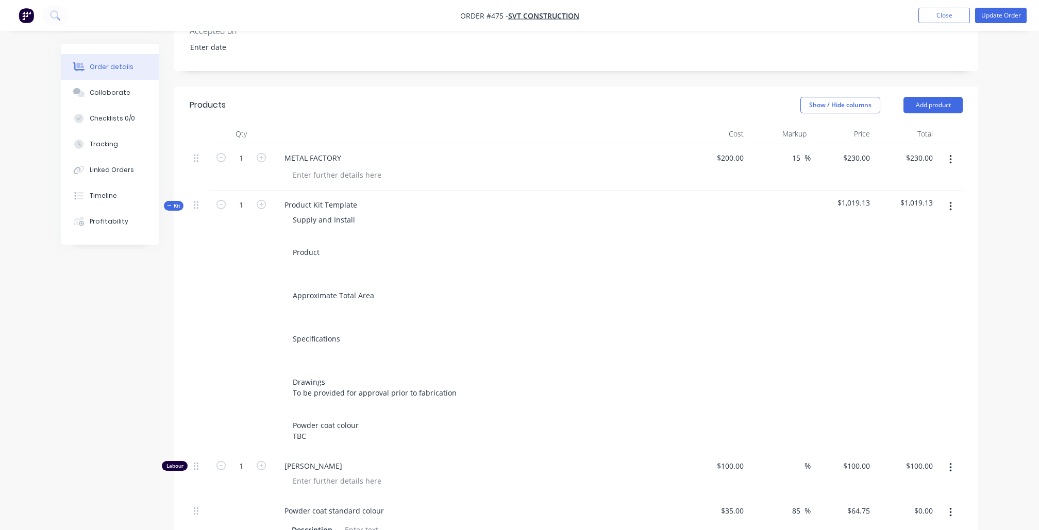
scroll to position [247, 0]
click at [953, 167] on button "button" at bounding box center [950, 162] width 24 height 19
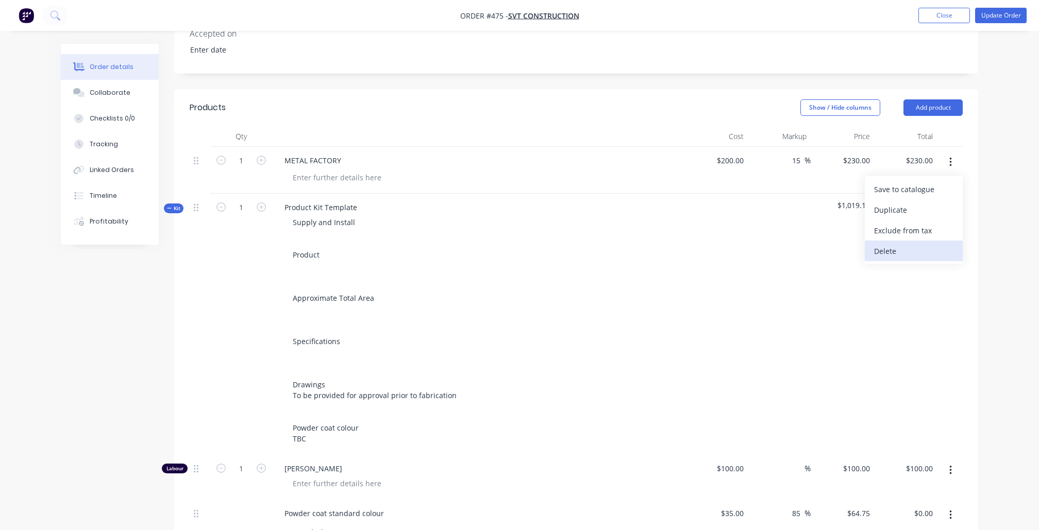
click at [912, 259] on div "Delete" at bounding box center [913, 251] width 79 height 15
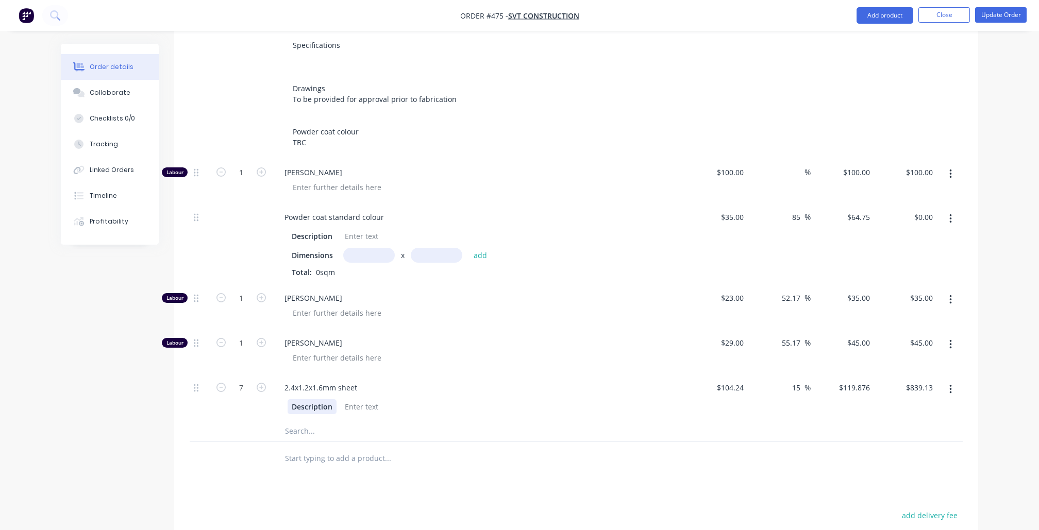
scroll to position [525, 0]
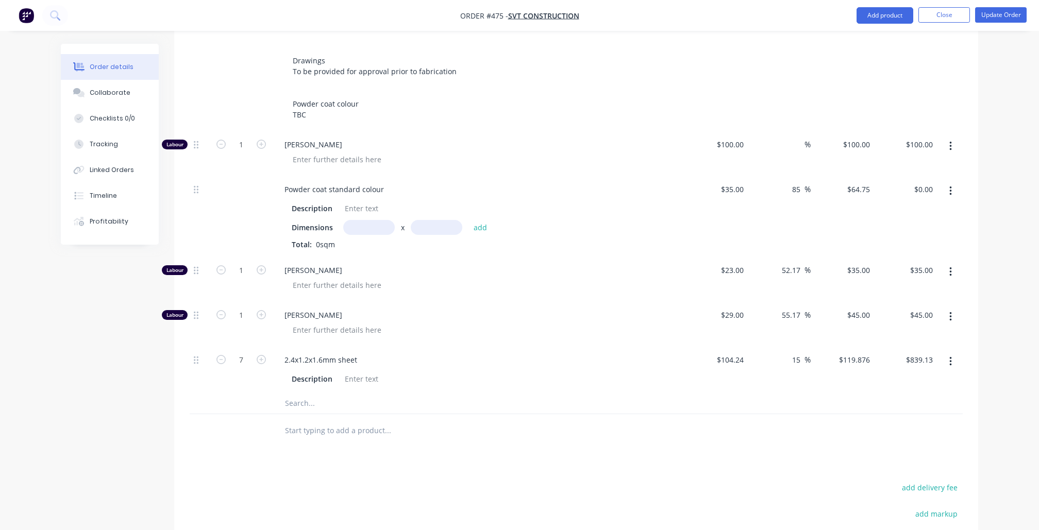
click at [318, 393] on input "text" at bounding box center [387, 403] width 206 height 21
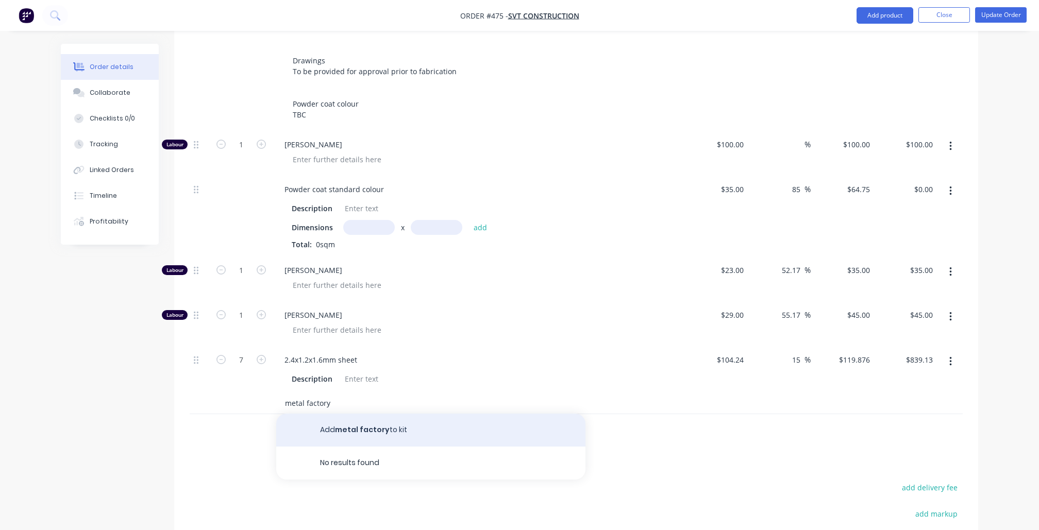
type input "metal factory"
click at [334, 420] on button "Add metal factory to kit" at bounding box center [430, 430] width 309 height 33
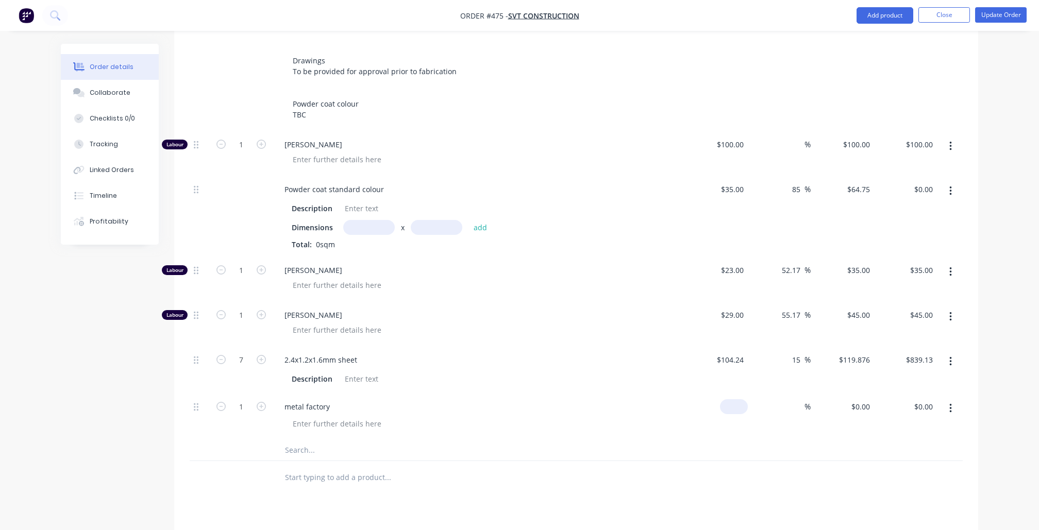
click at [743, 399] on input at bounding box center [736, 406] width 24 height 15
type input "$200.00"
click at [683, 471] on div at bounding box center [576, 477] width 773 height 33
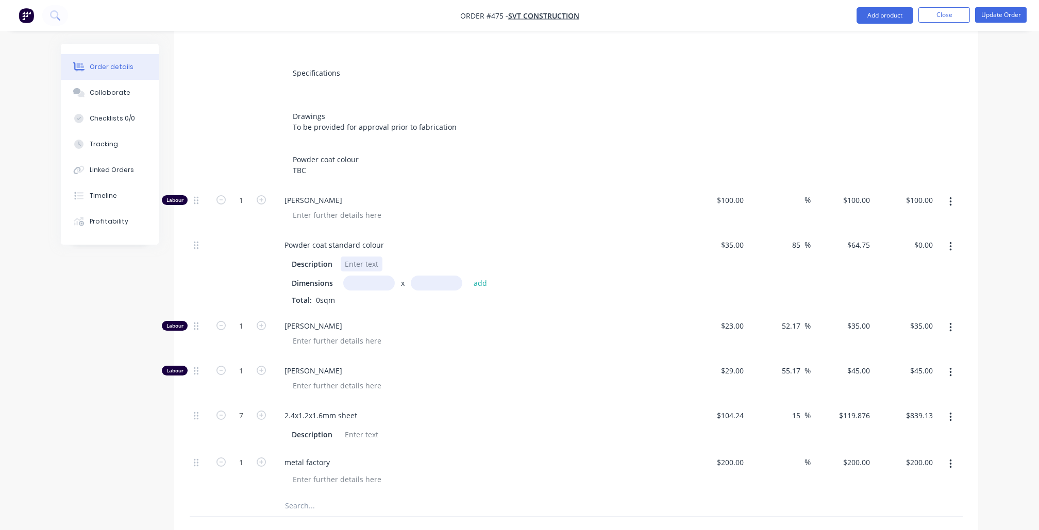
scroll to position [473, 0]
click at [373, 272] on input "text" at bounding box center [369, 279] width 52 height 15
type input "12.5m"
type input "1"
click at [480, 272] on button "add" at bounding box center [480, 279] width 24 height 14
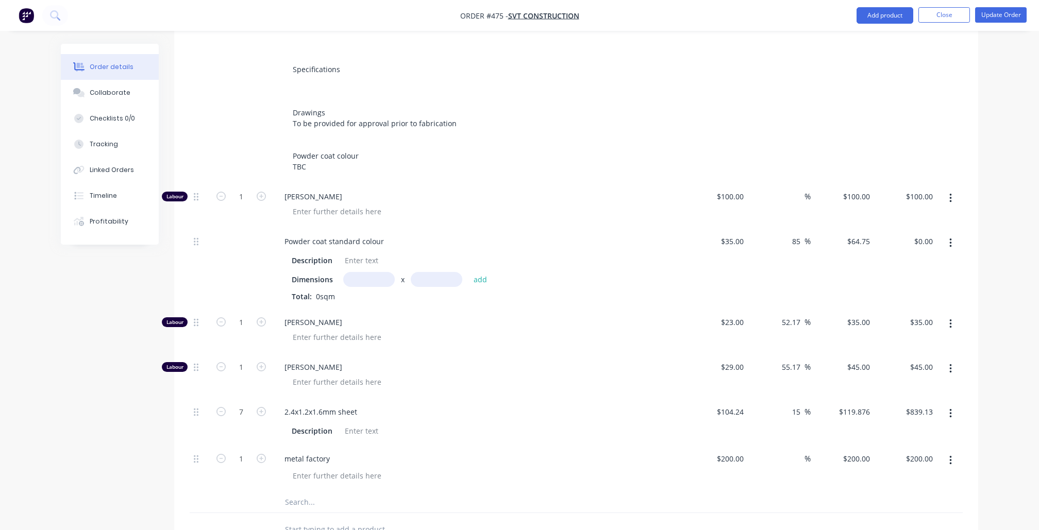
type input "$809.38"
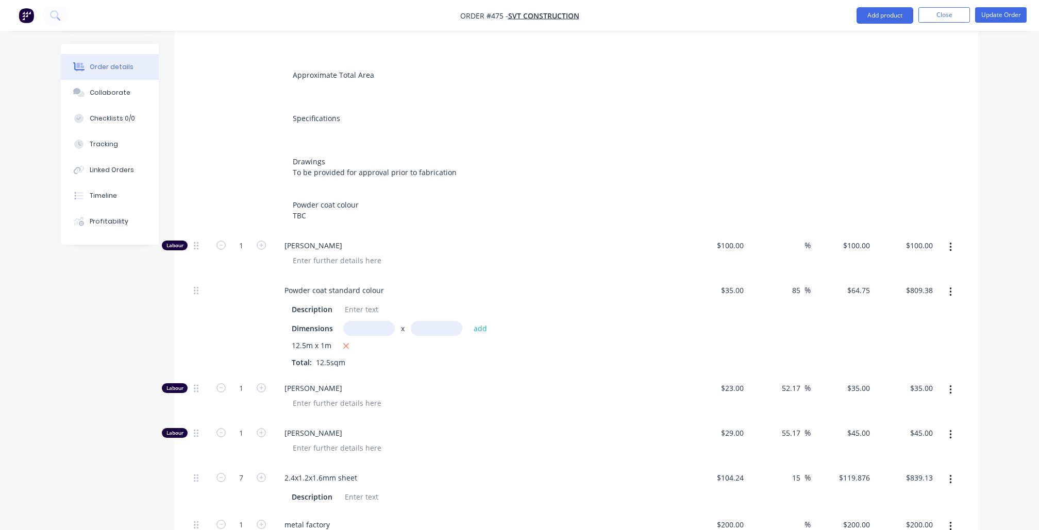
scroll to position [450, 0]
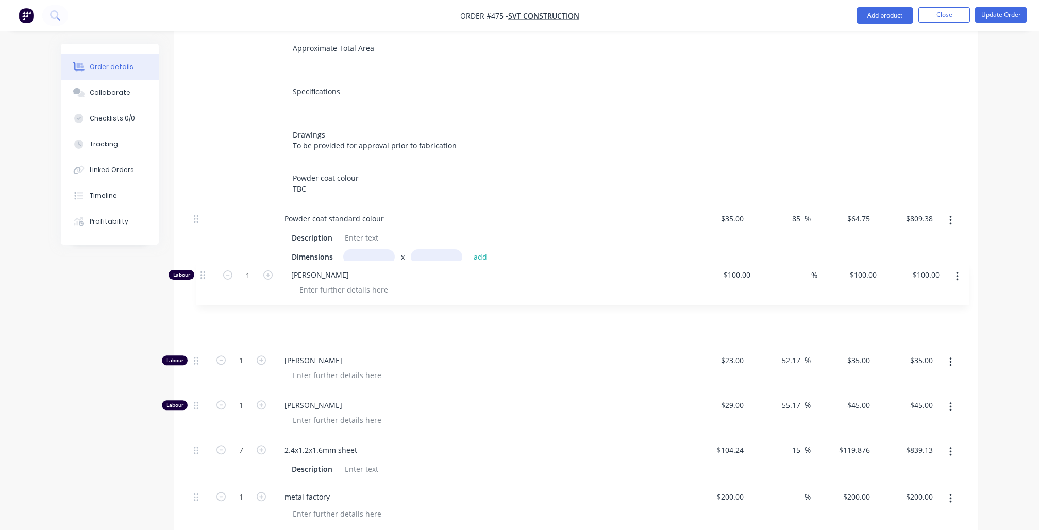
drag, startPoint x: 198, startPoint y: 208, endPoint x: 205, endPoint y: 279, distance: 71.4
click at [205, 279] on div "Labour 1 [PERSON_NAME] $100.00 $100.00 % $100.00 $100.00 $100.00 $100.00 Powder…" at bounding box center [576, 367] width 773 height 325
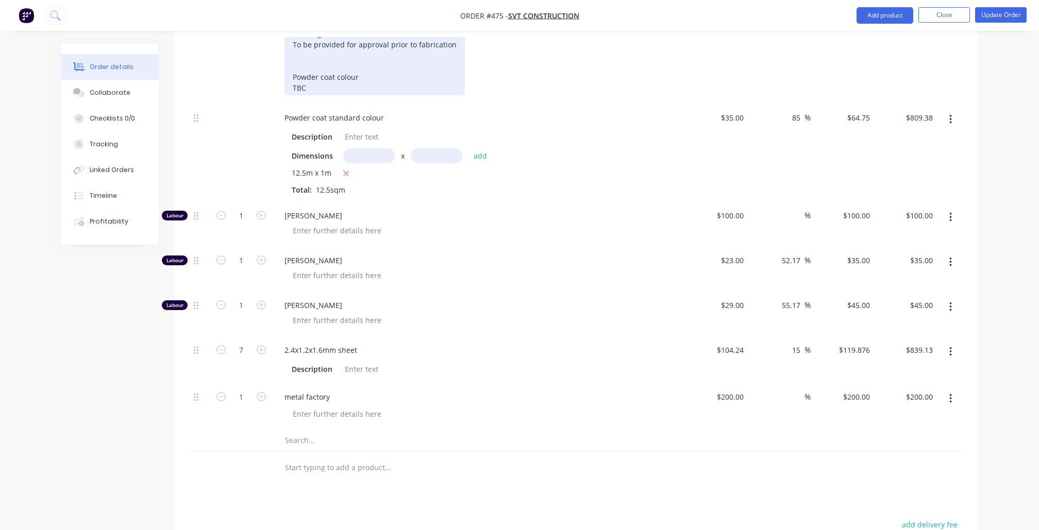
scroll to position [586, 0]
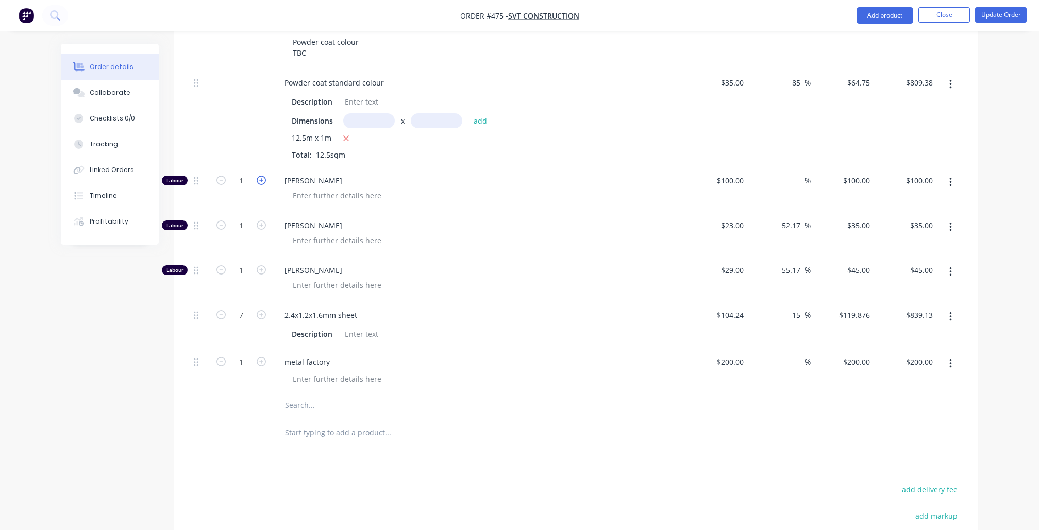
click at [257, 176] on icon "button" at bounding box center [261, 180] width 9 height 9
type input "2"
type input "$200.00"
click at [257, 221] on icon "button" at bounding box center [261, 225] width 9 height 9
type input "2"
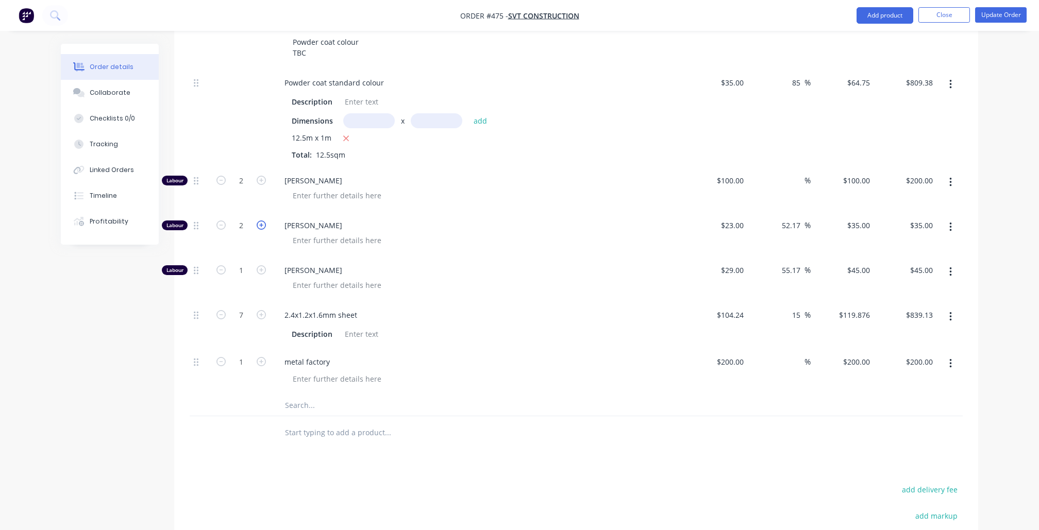
type input "$70.00"
click at [257, 221] on icon "button" at bounding box center [261, 225] width 9 height 9
type input "3"
type input "$105.00"
click at [261, 176] on icon "button" at bounding box center [261, 180] width 9 height 9
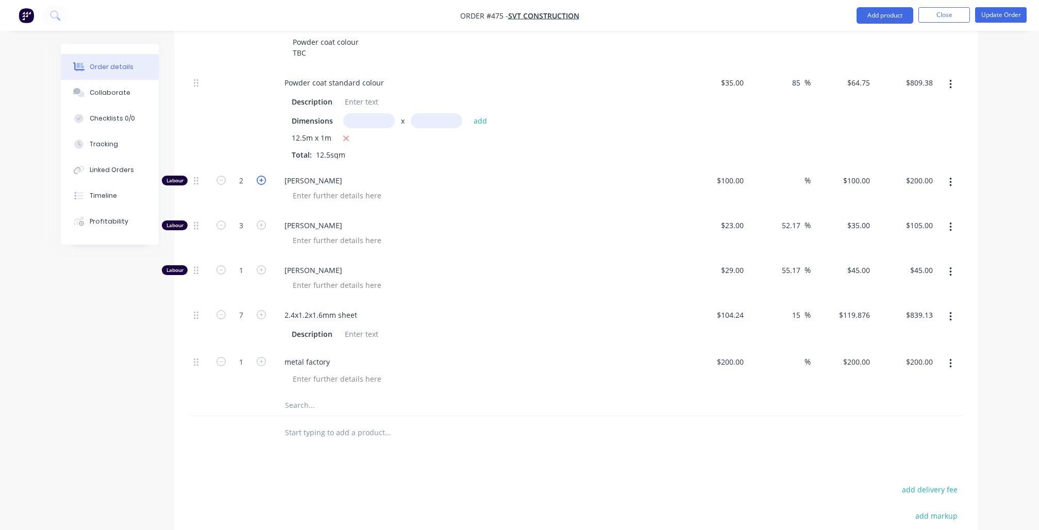
type input "3"
type input "$300.00"
click at [261, 176] on icon "button" at bounding box center [261, 180] width 9 height 9
type input "4"
type input "$400.00"
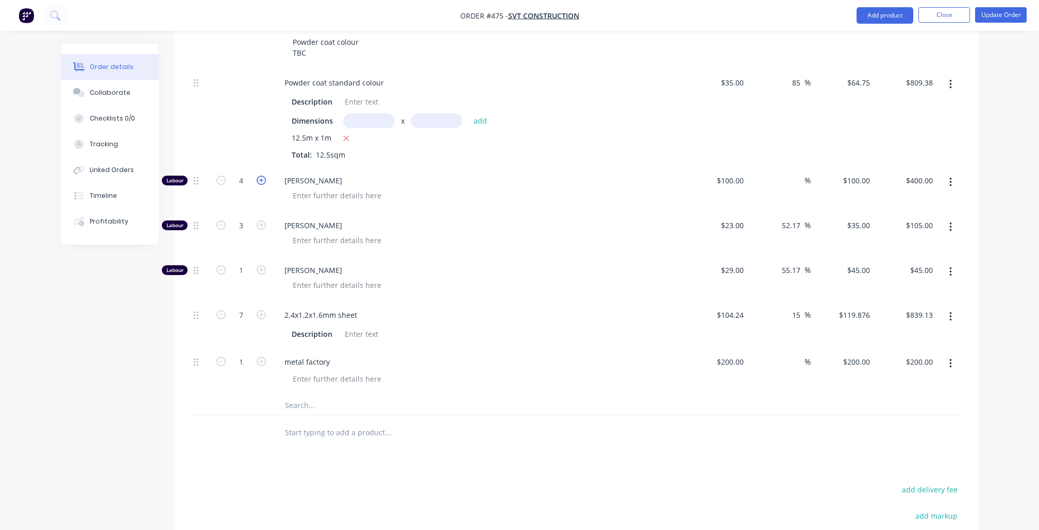
click at [261, 176] on icon "button" at bounding box center [261, 180] width 9 height 9
type input "5"
type input "$500.00"
click at [261, 176] on icon "button" at bounding box center [261, 180] width 9 height 9
type input "6"
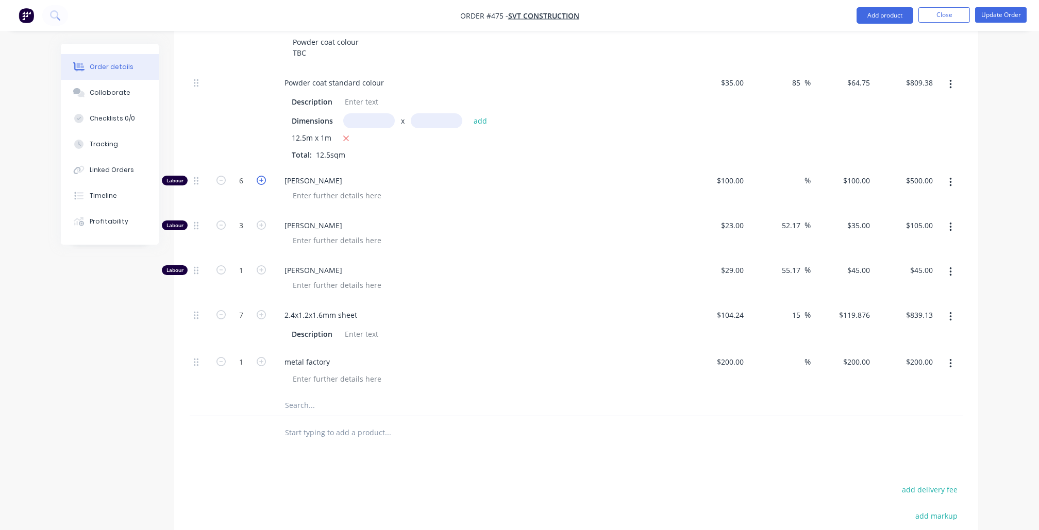
type input "$600.00"
click at [261, 176] on icon "button" at bounding box center [261, 180] width 9 height 9
type input "7"
type input "$700.00"
click at [261, 176] on icon "button" at bounding box center [261, 180] width 9 height 9
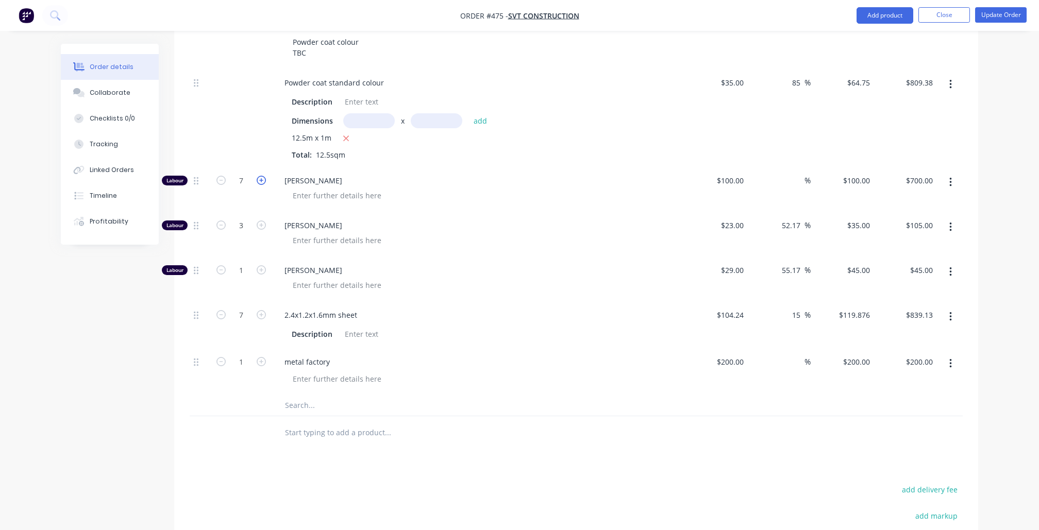
type input "8"
type input "$800.00"
click at [226, 176] on icon "button" at bounding box center [220, 180] width 9 height 9
type input "7"
type input "$700.00"
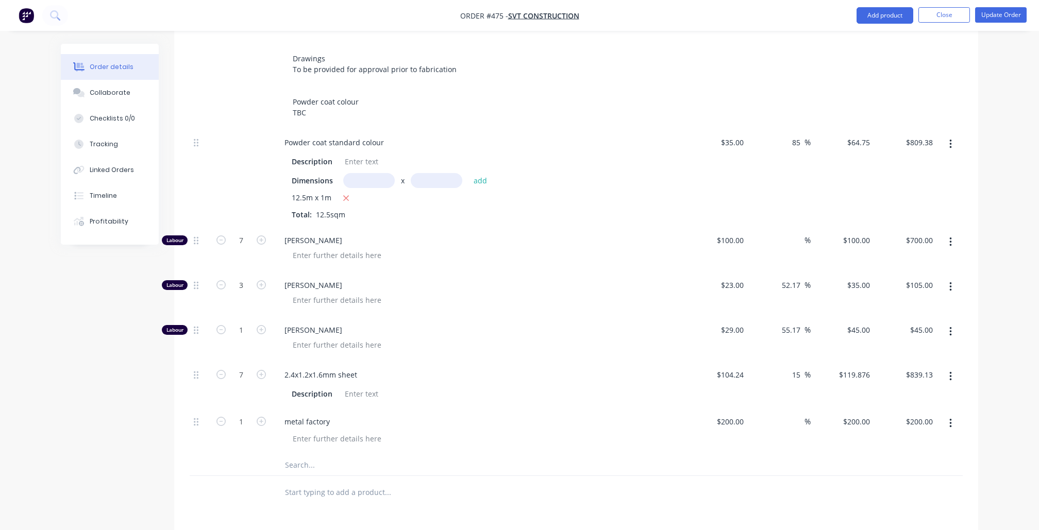
scroll to position [526, 0]
click at [224, 237] on icon "button" at bounding box center [220, 241] width 9 height 9
type input "6"
type input "$600.00"
click at [224, 237] on icon "button" at bounding box center [220, 241] width 9 height 9
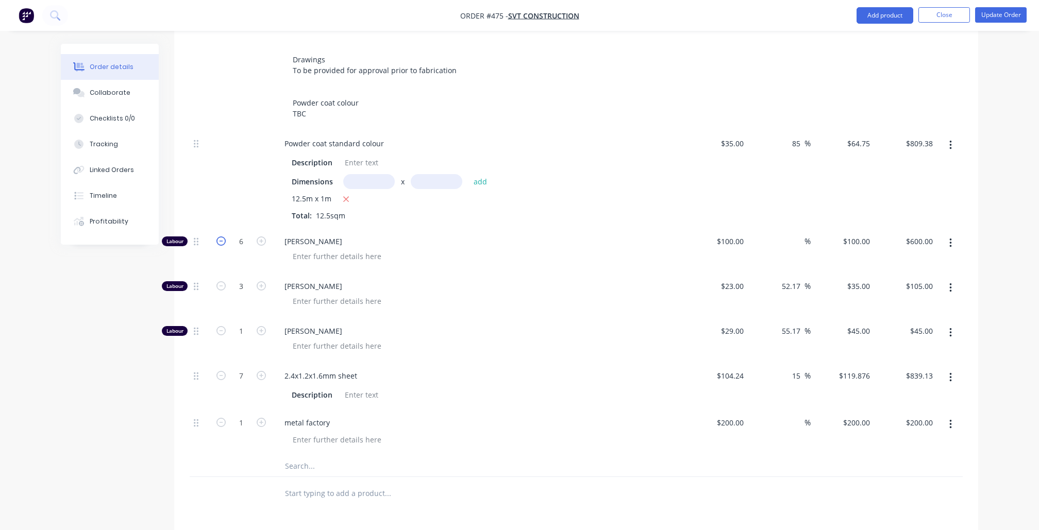
type input "5"
type input "$500.00"
click at [224, 237] on icon "button" at bounding box center [220, 241] width 9 height 9
type input "4"
type input "$400.00"
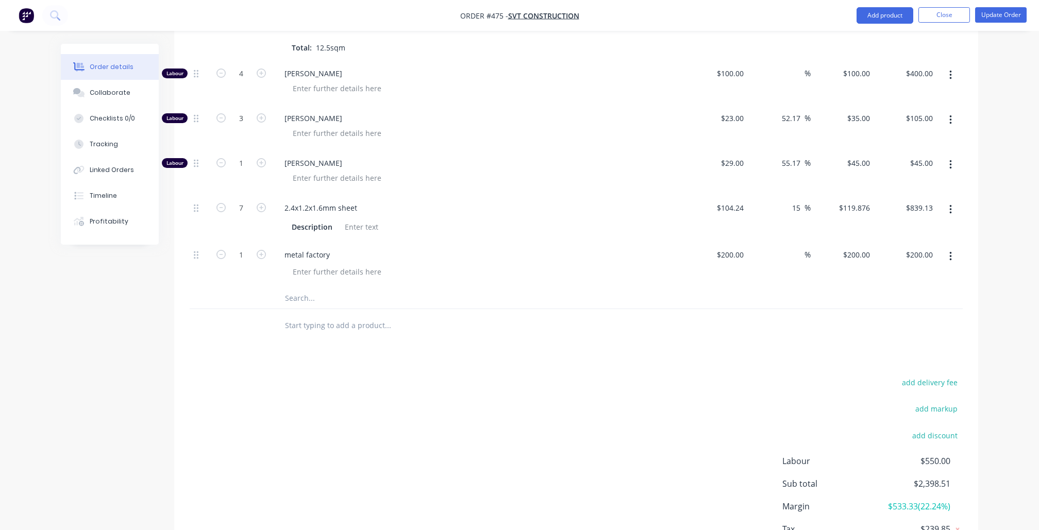
scroll to position [683, 0]
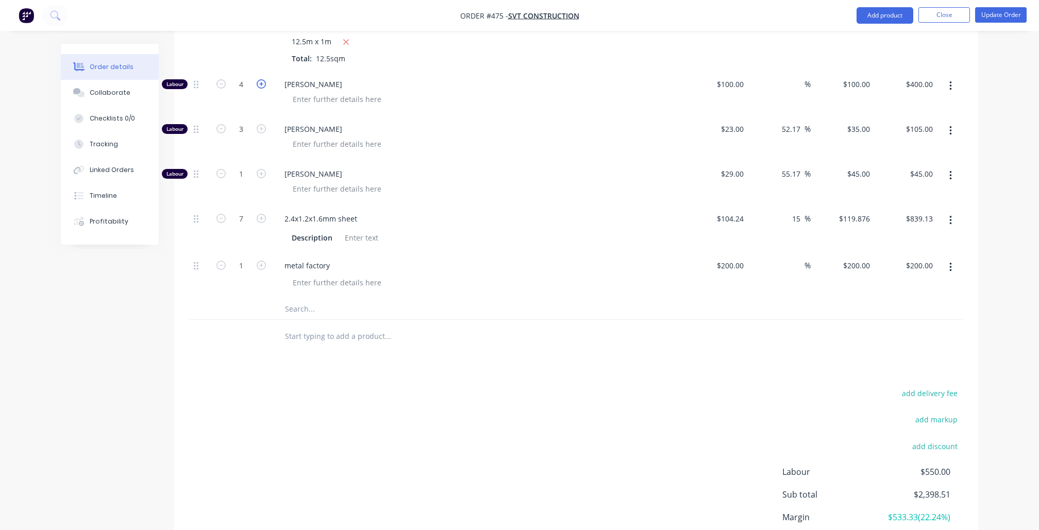
click at [262, 79] on icon "button" at bounding box center [261, 83] width 9 height 9
type input "5"
type input "$500.00"
click at [262, 79] on icon "button" at bounding box center [261, 83] width 9 height 9
type input "6"
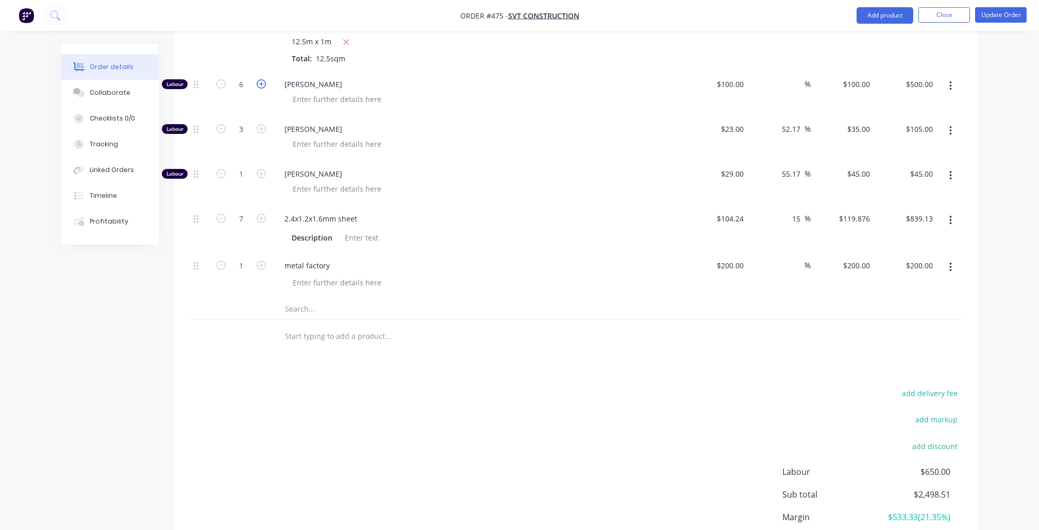
type input "$600.00"
click at [262, 79] on icon "button" at bounding box center [261, 83] width 9 height 9
type input "7"
type input "$700.00"
click at [221, 79] on icon "button" at bounding box center [220, 83] width 9 height 9
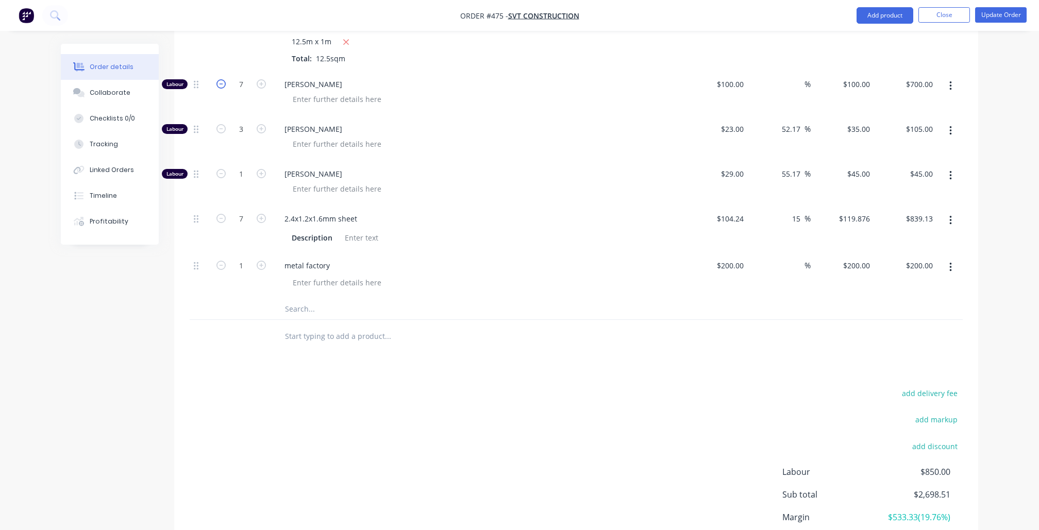
type input "6"
type input "$600.00"
click at [221, 79] on icon "button" at bounding box center [220, 83] width 9 height 9
type input "5"
type input "$500.00"
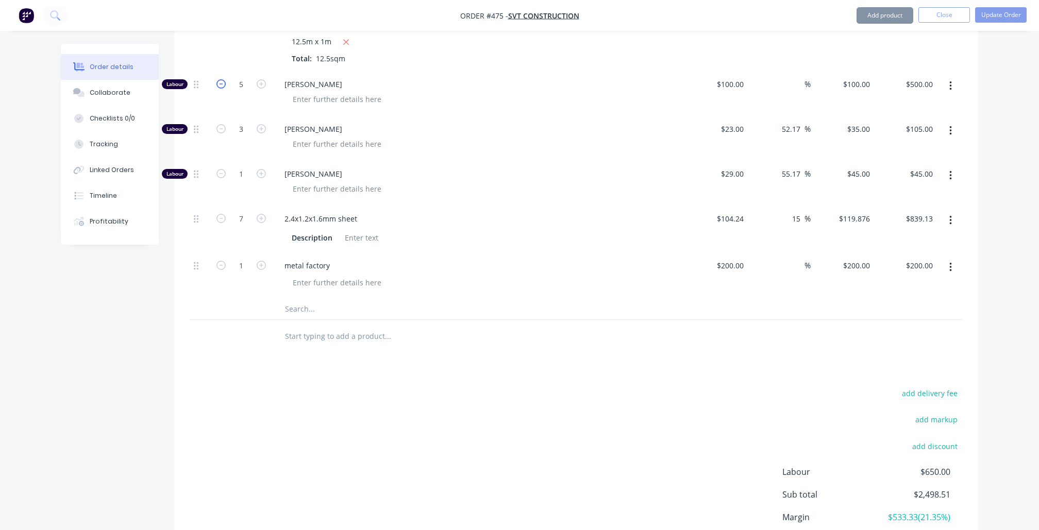
click at [221, 79] on icon "button" at bounding box center [220, 83] width 9 height 9
type input "4"
type input "$400.00"
click at [259, 79] on icon "button" at bounding box center [261, 83] width 9 height 9
type input "5"
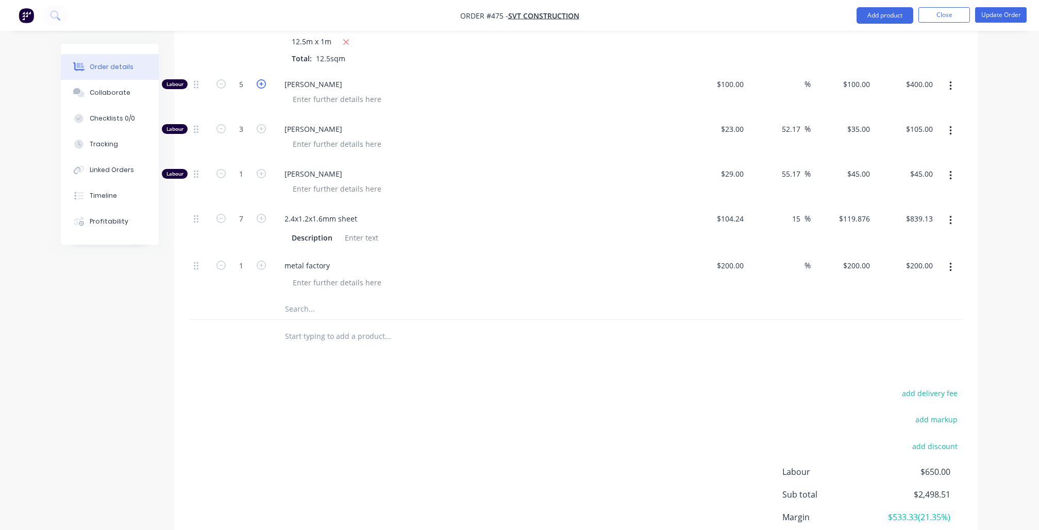
type input "$500.00"
click at [259, 79] on icon "button" at bounding box center [261, 83] width 9 height 9
type input "6"
type input "$600.00"
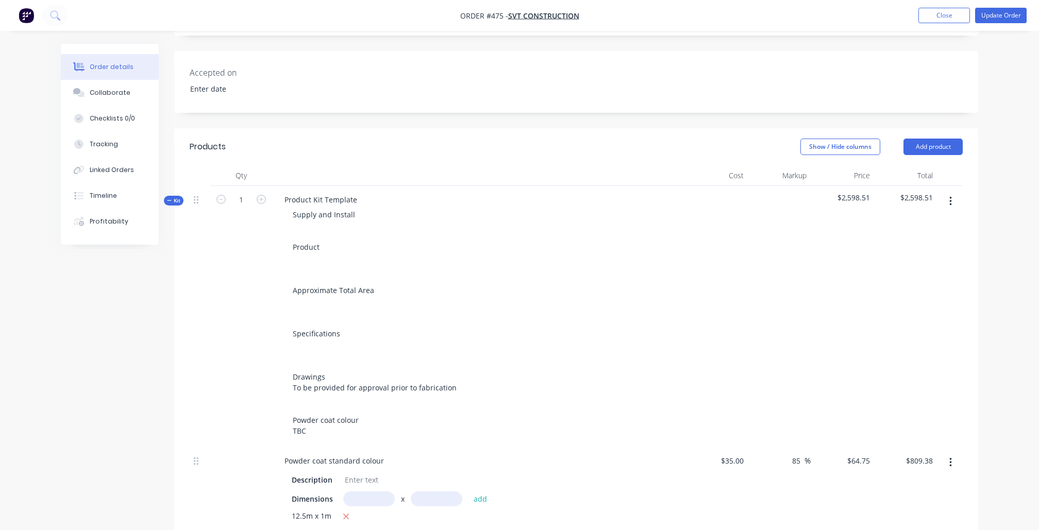
scroll to position [207, 0]
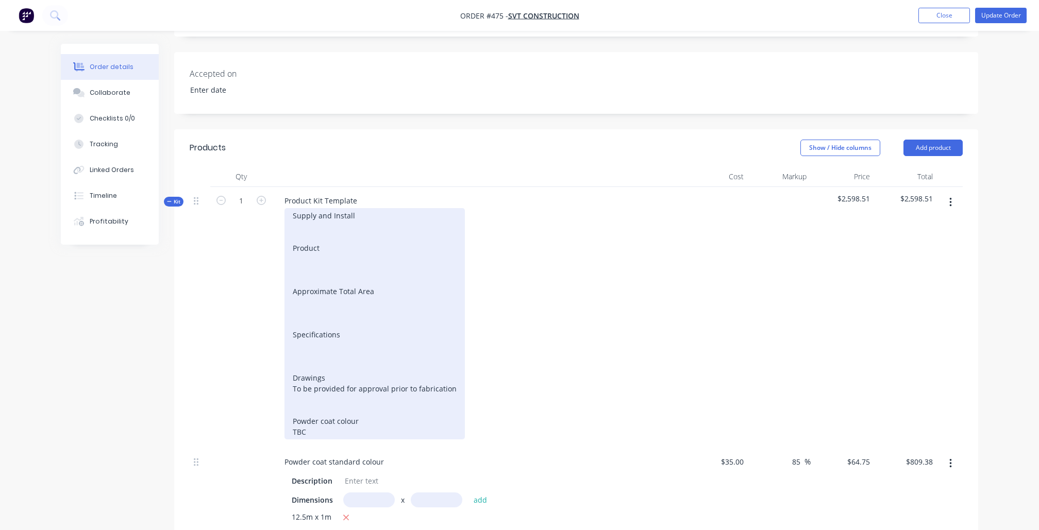
click at [324, 224] on div "Supply and Install Product Approximate Total Area Specifications Drawings To be…" at bounding box center [374, 323] width 180 height 231
click at [312, 248] on div "Supply and Install Product Approximate Total Area Specifications Drawings To be…" at bounding box center [374, 323] width 180 height 231
click at [312, 253] on div "Supply and Install Product Approximate Total Area Specifications Drawings To be…" at bounding box center [374, 323] width 180 height 231
click at [343, 294] on div "Supply and Install Product Aluminium sheet to front fence Approximate Total Are…" at bounding box center [374, 323] width 180 height 231
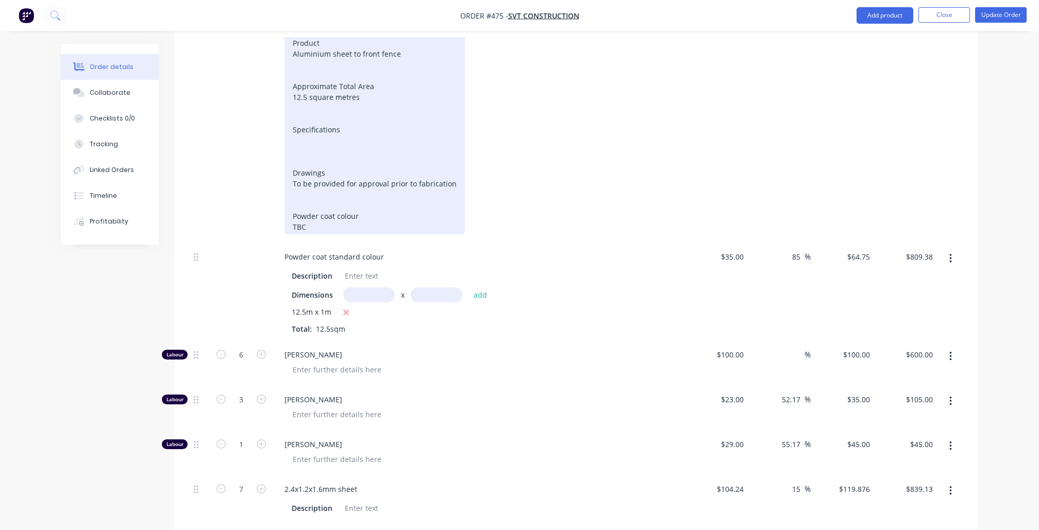
scroll to position [396, 0]
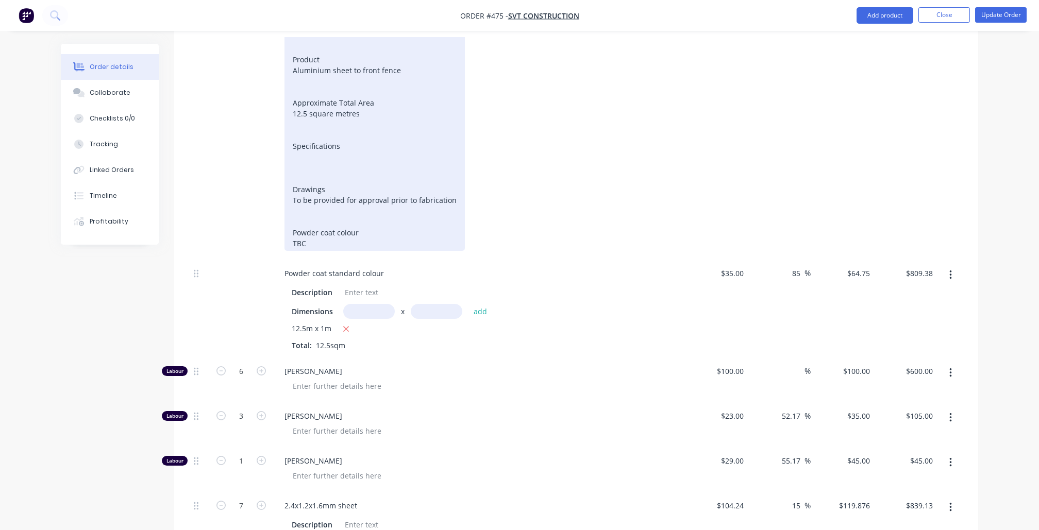
click at [323, 144] on div "Supply and Install Product Aluminium sheet to front fence Approximate Total Are…" at bounding box center [374, 135] width 180 height 231
drag, startPoint x: 452, startPoint y: 192, endPoint x: 288, endPoint y: 180, distance: 165.3
click at [288, 180] on div "Supply and Install Product Aluminium sheet to front fence Approximate Total Are…" at bounding box center [374, 135] width 180 height 231
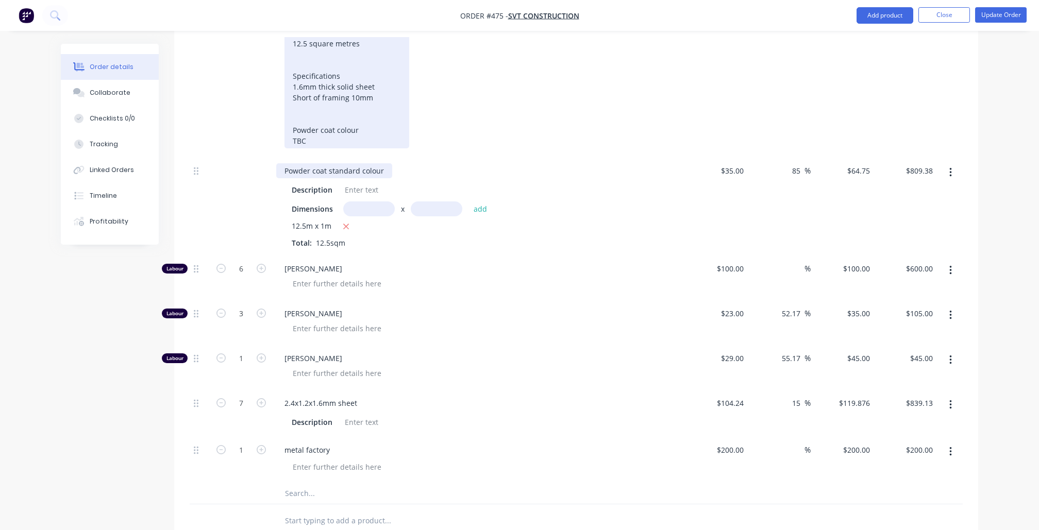
scroll to position [473, 0]
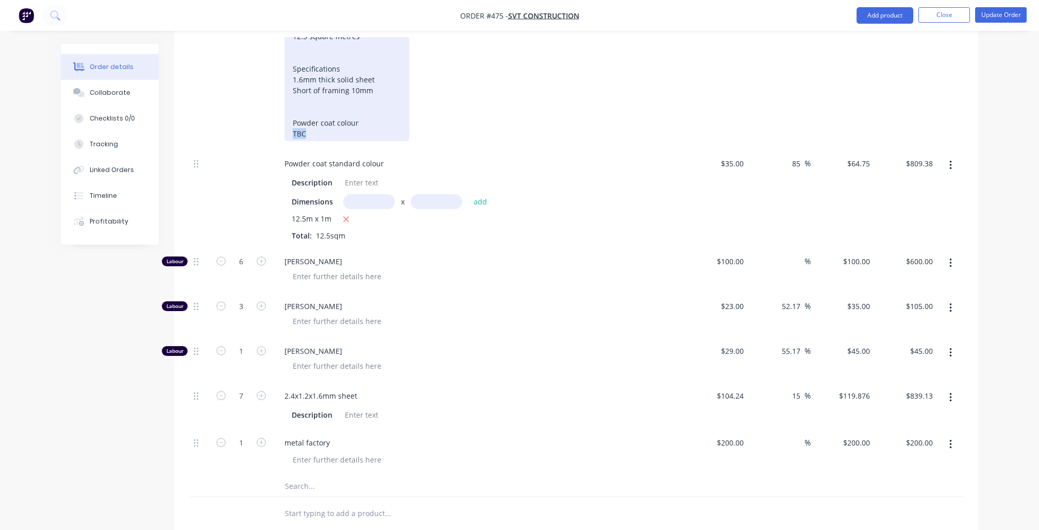
drag, startPoint x: 308, startPoint y: 123, endPoint x: 293, endPoint y: 123, distance: 14.9
click at [293, 123] on div "Supply and Install Product Aluminium sheet to front fence Approximate Total Are…" at bounding box center [346, 41] width 125 height 199
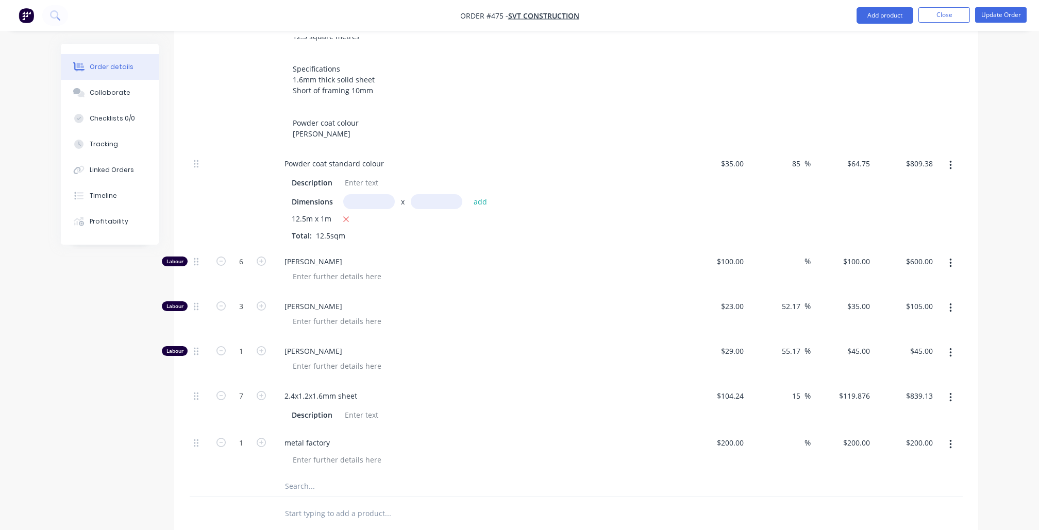
click at [119, 356] on div "Created by Nibal Created [DATE] Required [DATE] Assigned to Add team member Xer…" at bounding box center [519, 182] width 917 height 1223
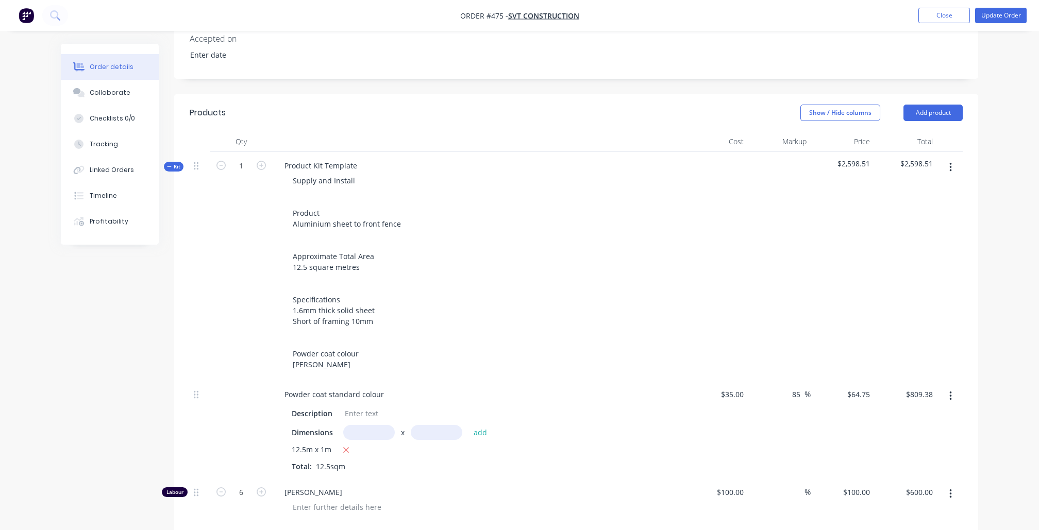
scroll to position [217, 0]
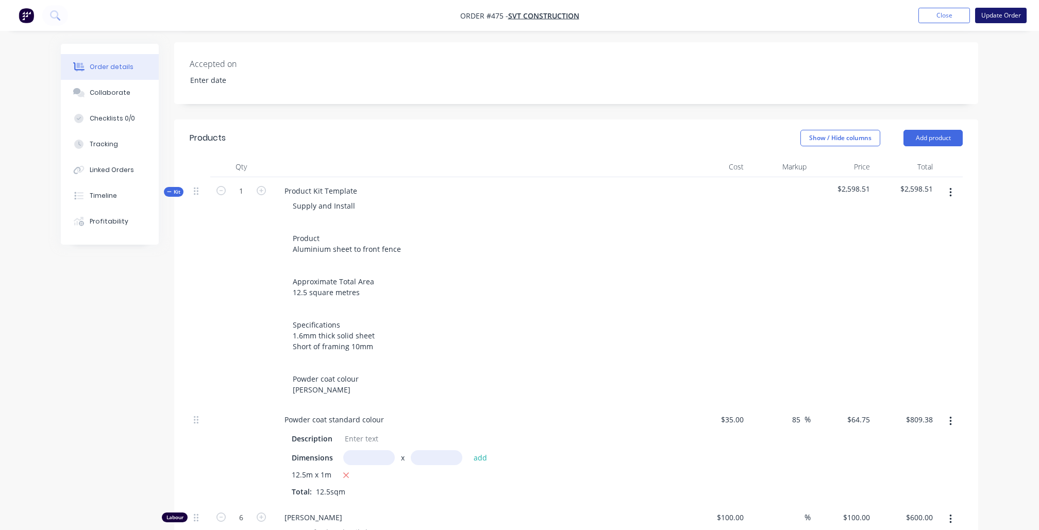
click at [998, 17] on button "Update Order" at bounding box center [1001, 15] width 52 height 15
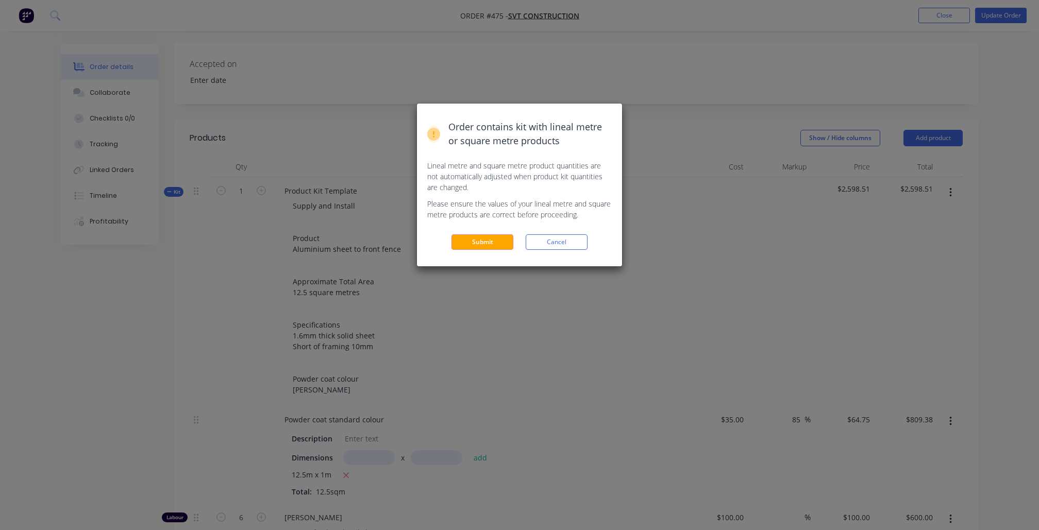
click at [464, 247] on div "Order contains kit with lineal metre or square metre products Lineal metre and …" at bounding box center [519, 185] width 205 height 163
click at [464, 234] on button "Submit" at bounding box center [482, 241] width 62 height 15
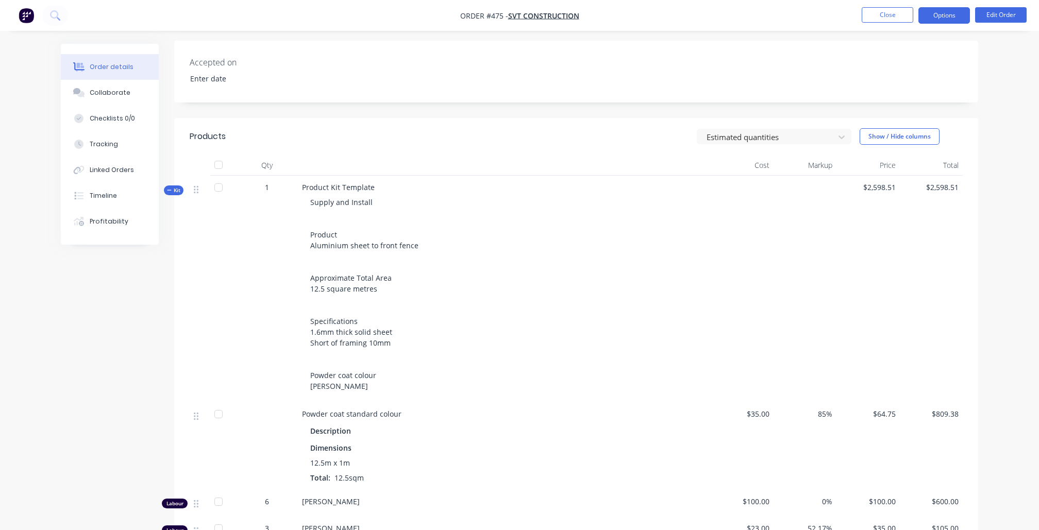
click at [964, 18] on button "Options" at bounding box center [944, 15] width 52 height 16
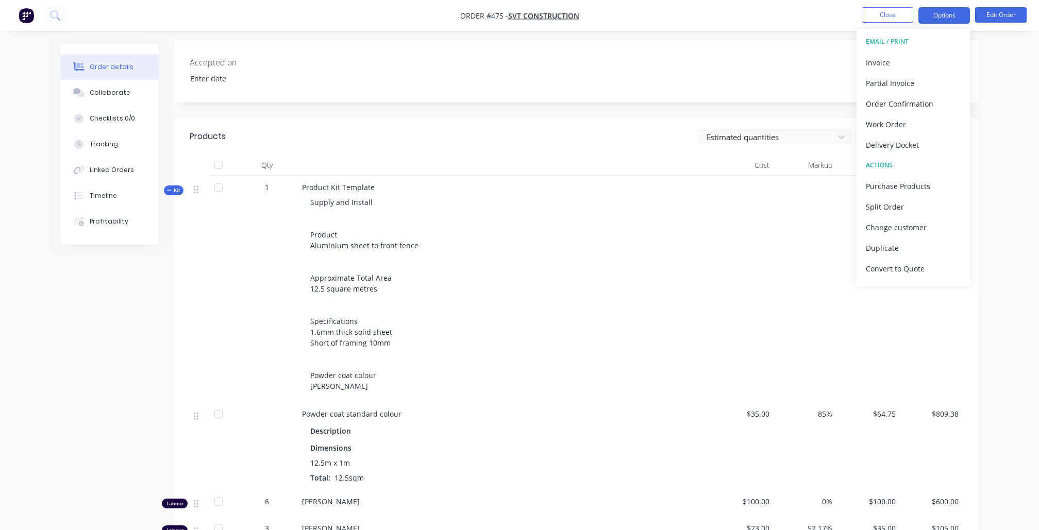
click at [942, 15] on button "Options" at bounding box center [944, 15] width 52 height 16
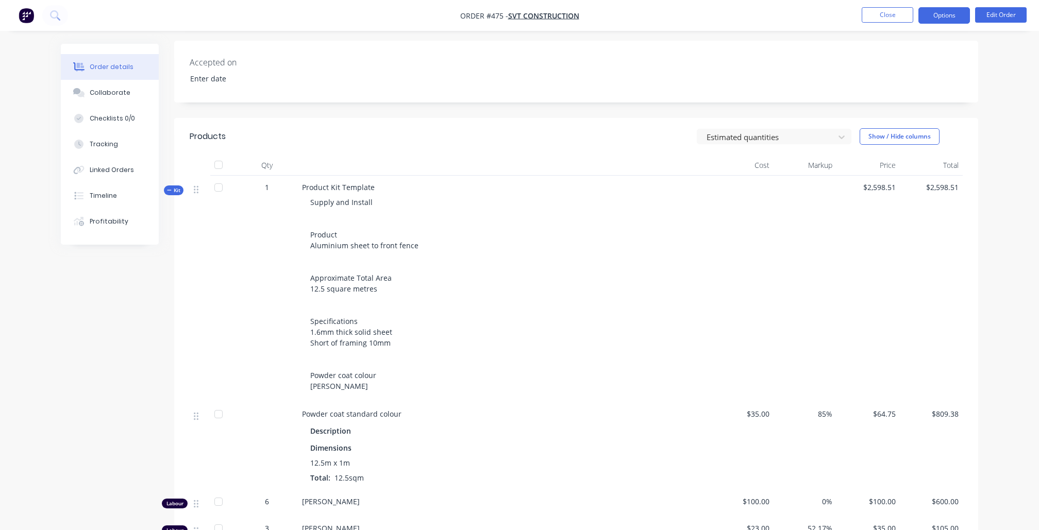
click at [942, 15] on button "Options" at bounding box center [944, 15] width 52 height 16
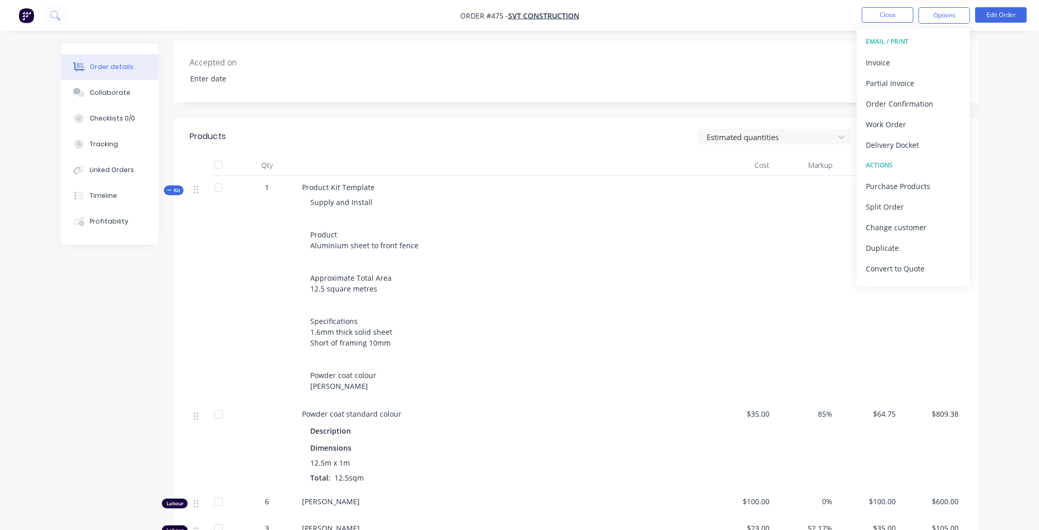
click at [808, 70] on div "Accepted on" at bounding box center [576, 72] width 804 height 62
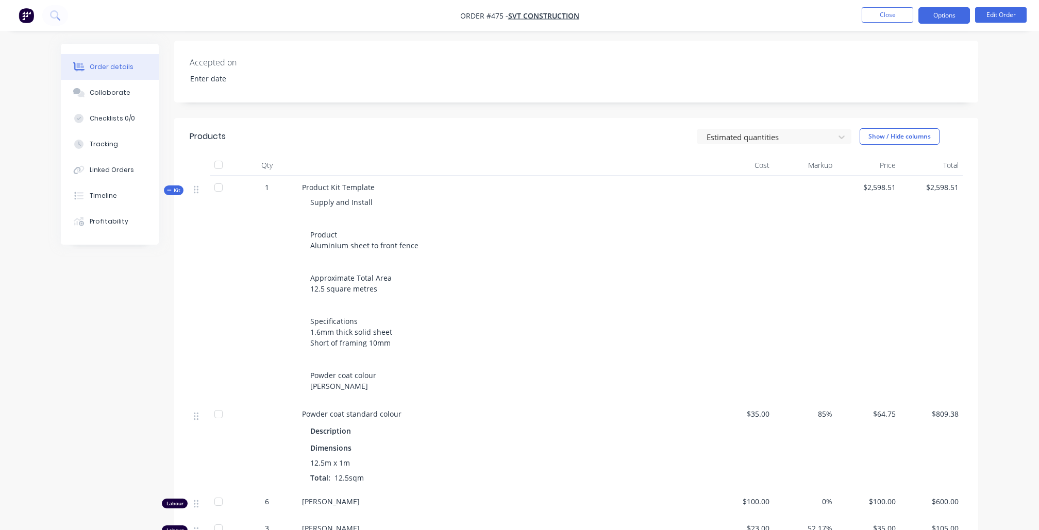
click at [938, 21] on button "Options" at bounding box center [944, 15] width 52 height 16
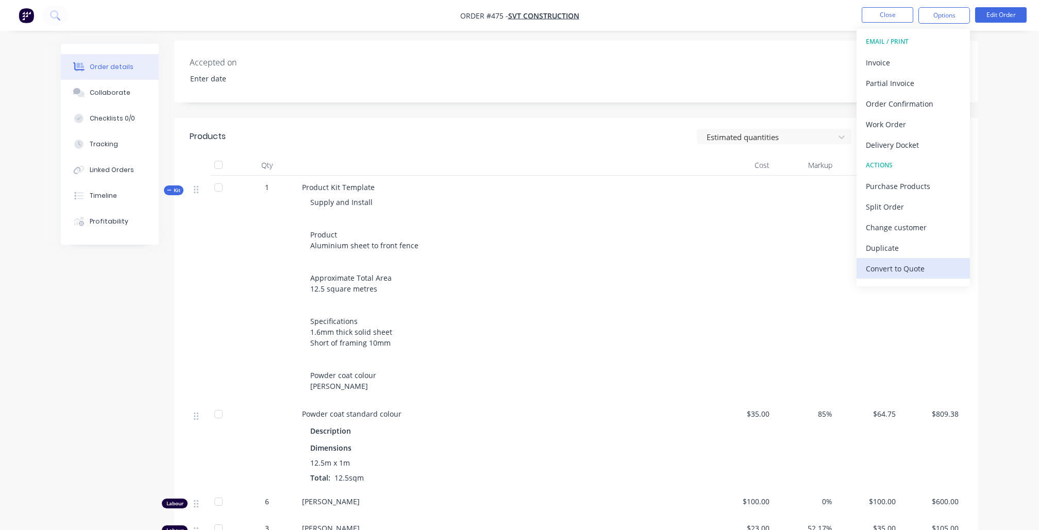
click at [910, 269] on div "Convert to Quote" at bounding box center [913, 268] width 95 height 15
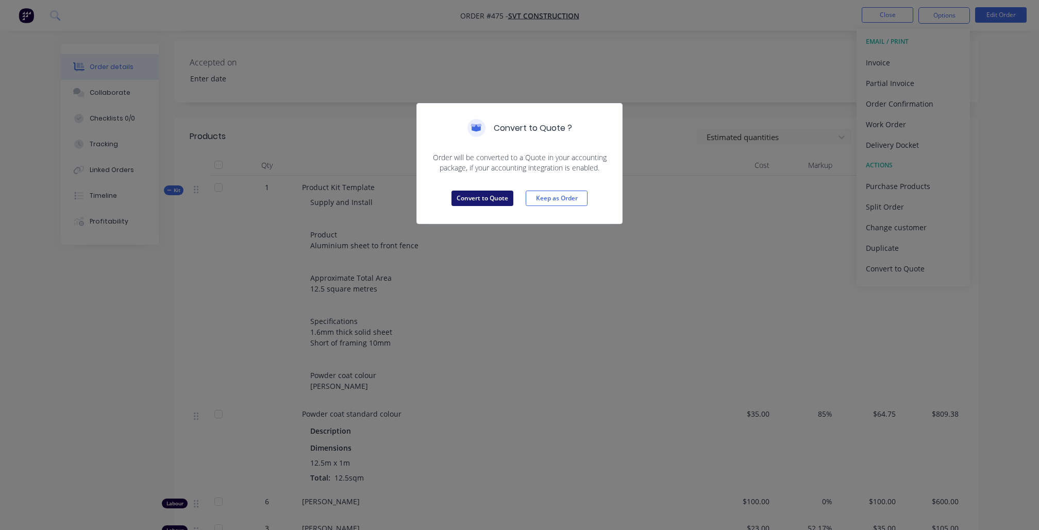
click at [485, 197] on button "Convert to Quote" at bounding box center [482, 198] width 62 height 15
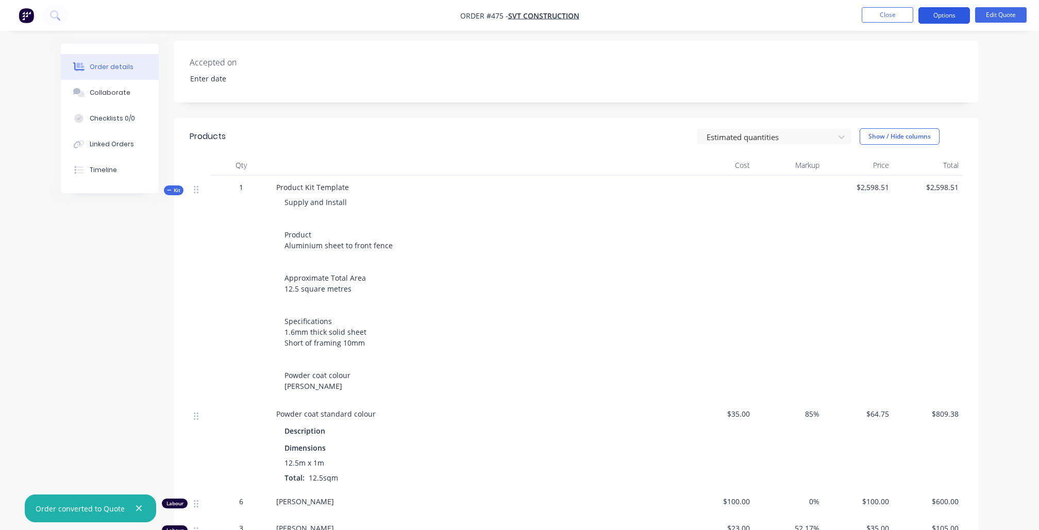
click at [930, 14] on button "Options" at bounding box center [944, 15] width 52 height 16
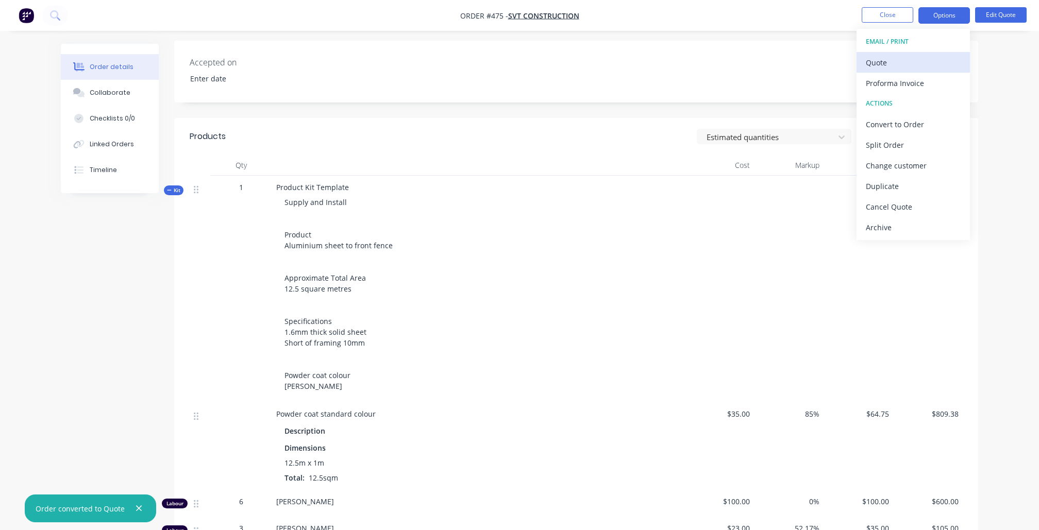
click at [911, 55] on div "Quote" at bounding box center [913, 62] width 95 height 15
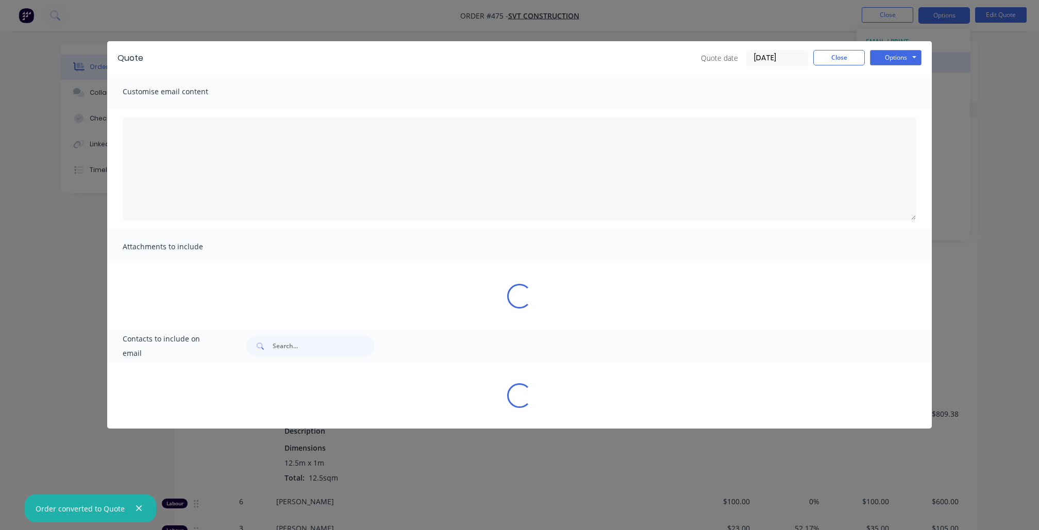
type textarea "A PDF copy of the quote has been attached to this email. To view your quote onl…"
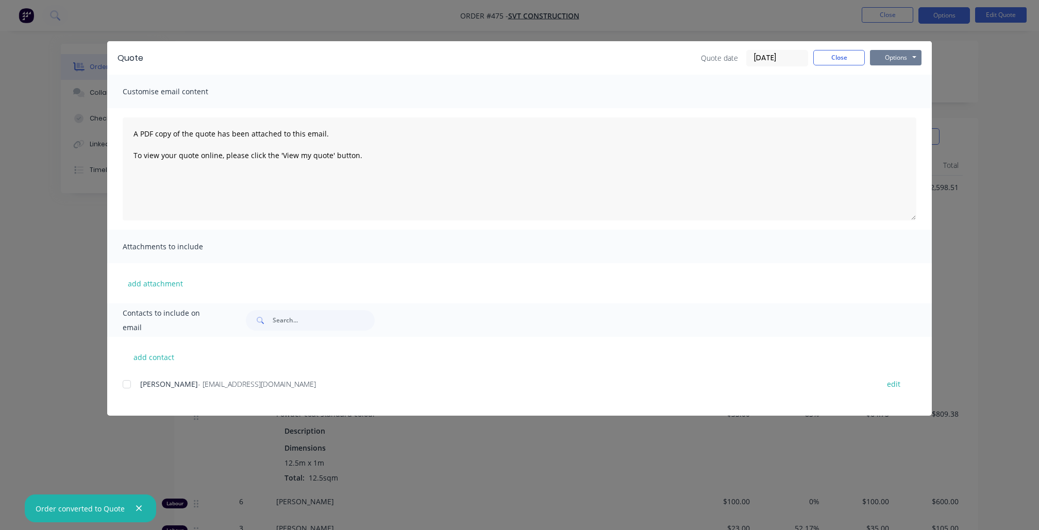
click at [910, 53] on button "Options" at bounding box center [896, 57] width 52 height 15
click at [897, 74] on button "Preview" at bounding box center [903, 76] width 66 height 17
click at [120, 385] on div "add contact [PERSON_NAME] - [EMAIL_ADDRESS][DOMAIN_NAME] edit" at bounding box center [519, 376] width 825 height 79
click at [124, 385] on div at bounding box center [126, 384] width 21 height 21
click at [880, 63] on button "Options" at bounding box center [896, 57] width 52 height 15
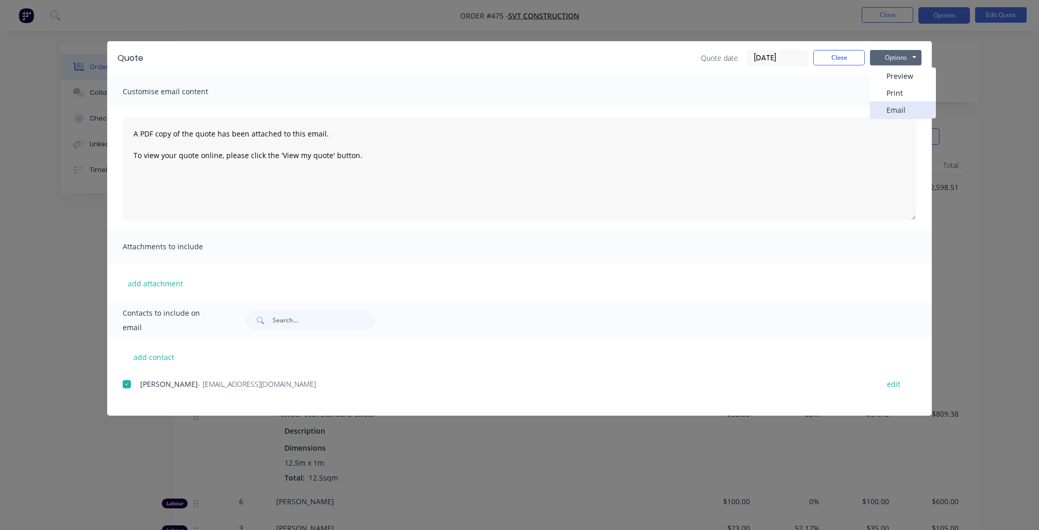
click at [881, 104] on button "Email" at bounding box center [903, 110] width 66 height 17
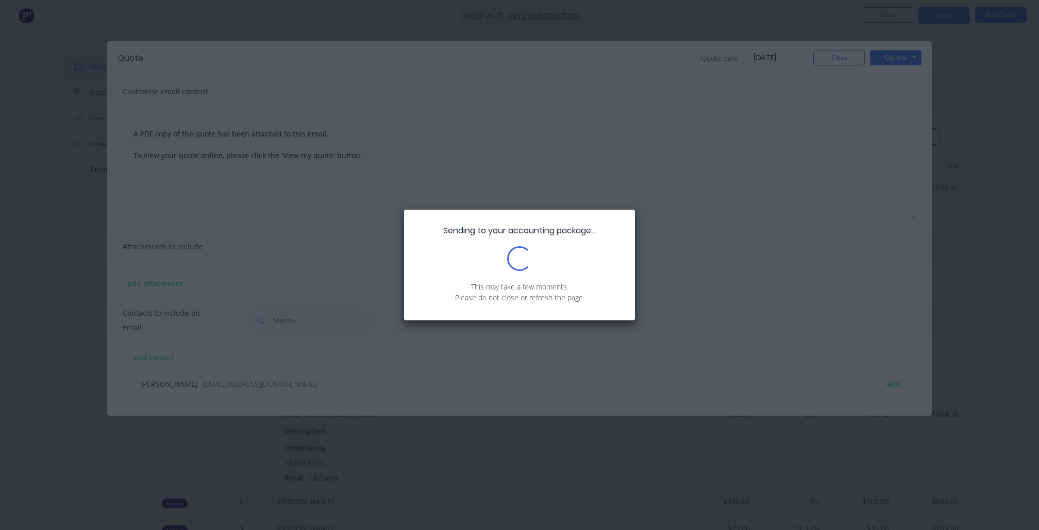
click at [758, 0] on div "Sending to your accounting package... Loading... This may take a few moments. P…" at bounding box center [519, 265] width 1039 height 530
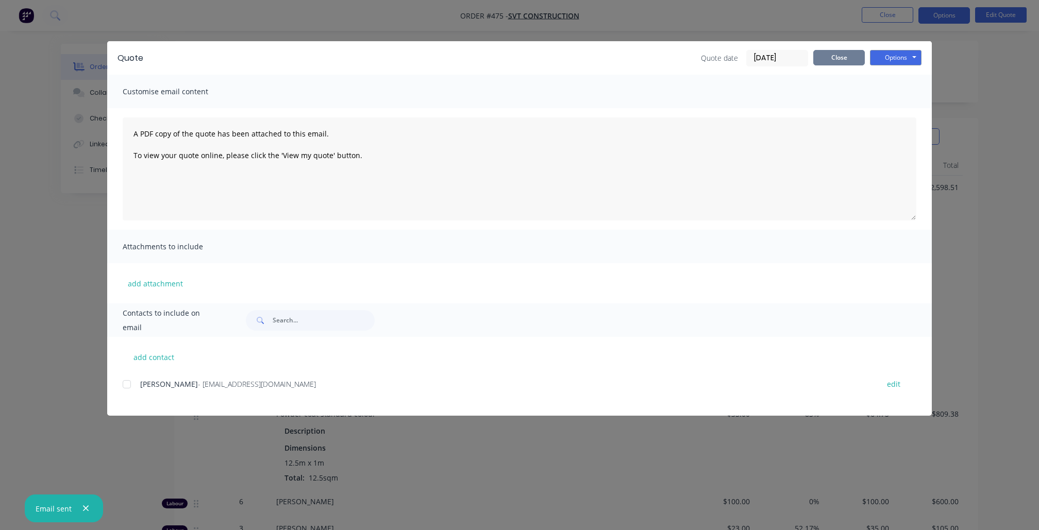
click at [830, 62] on button "Close" at bounding box center [839, 57] width 52 height 15
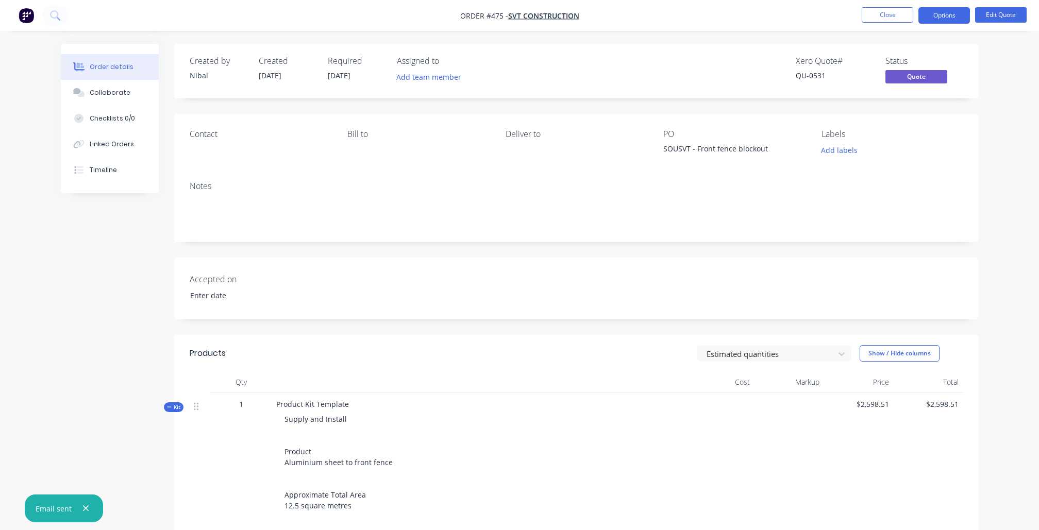
scroll to position [0, 0]
click at [879, 13] on button "Close" at bounding box center [888, 14] width 52 height 15
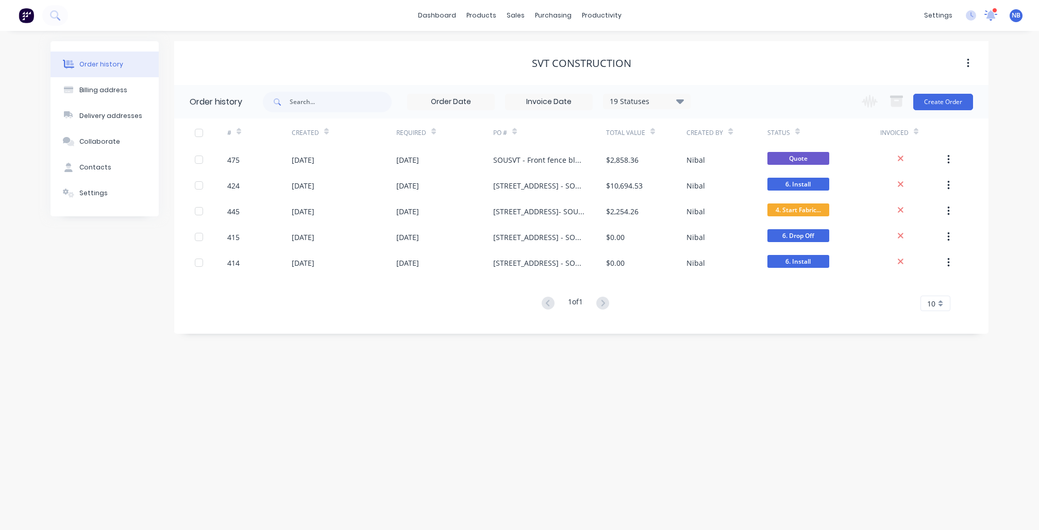
click at [992, 15] on icon at bounding box center [991, 14] width 10 height 9
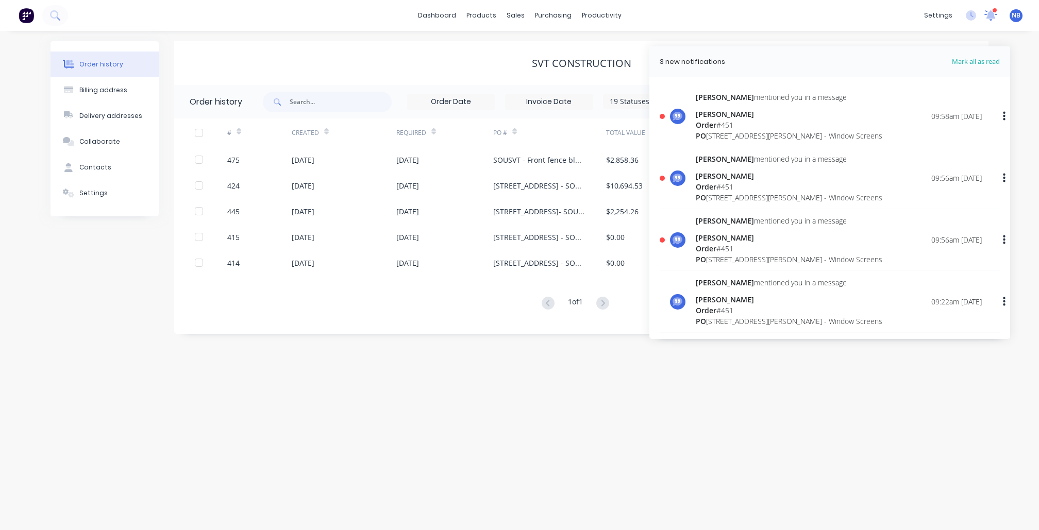
click at [992, 15] on icon at bounding box center [990, 14] width 9 height 9
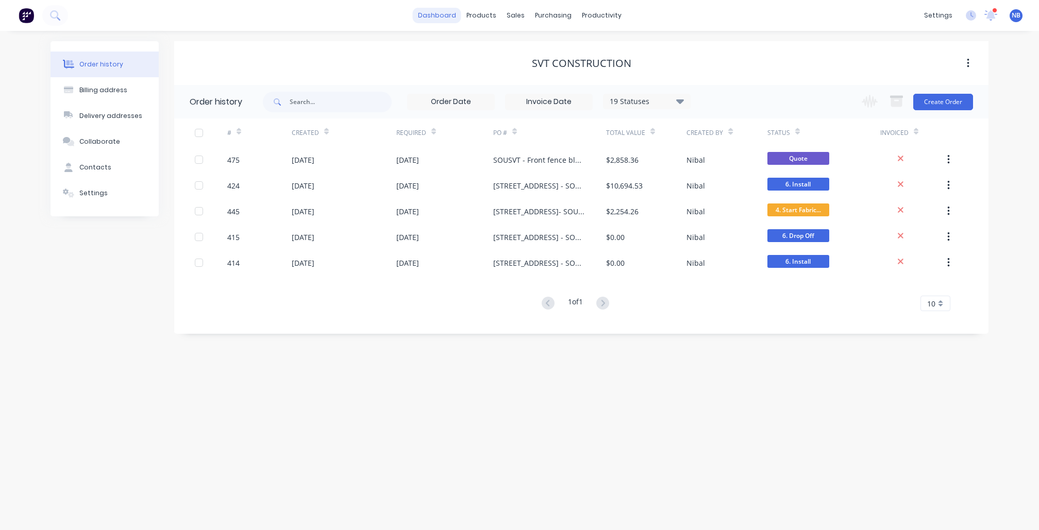
click at [444, 12] on link "dashboard" at bounding box center [437, 15] width 48 height 15
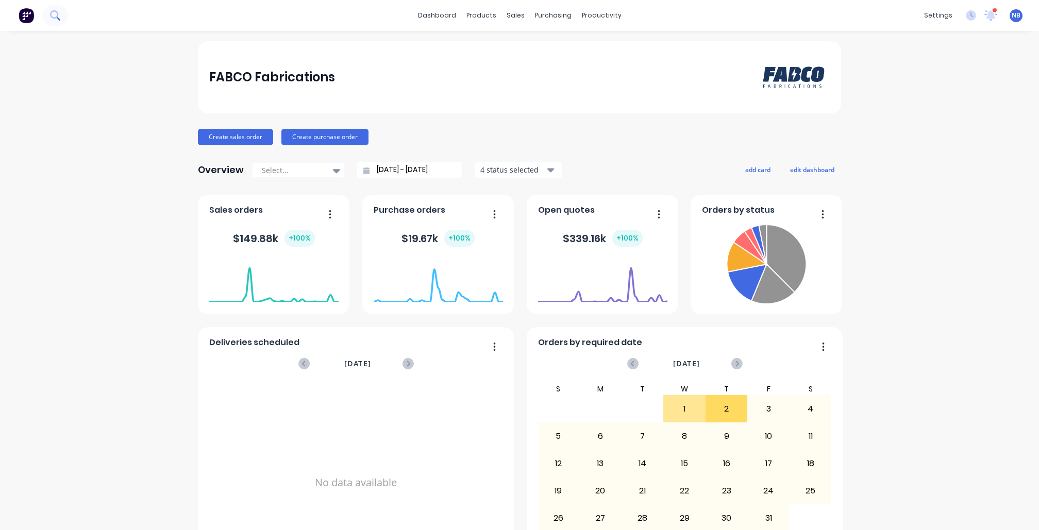
click at [52, 12] on icon at bounding box center [55, 15] width 10 height 10
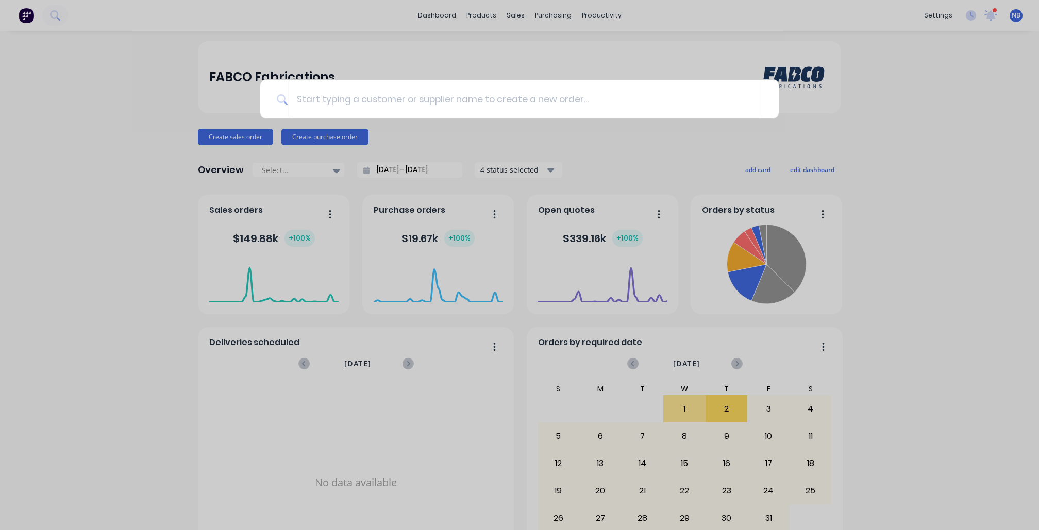
click at [625, 15] on div at bounding box center [519, 265] width 1039 height 530
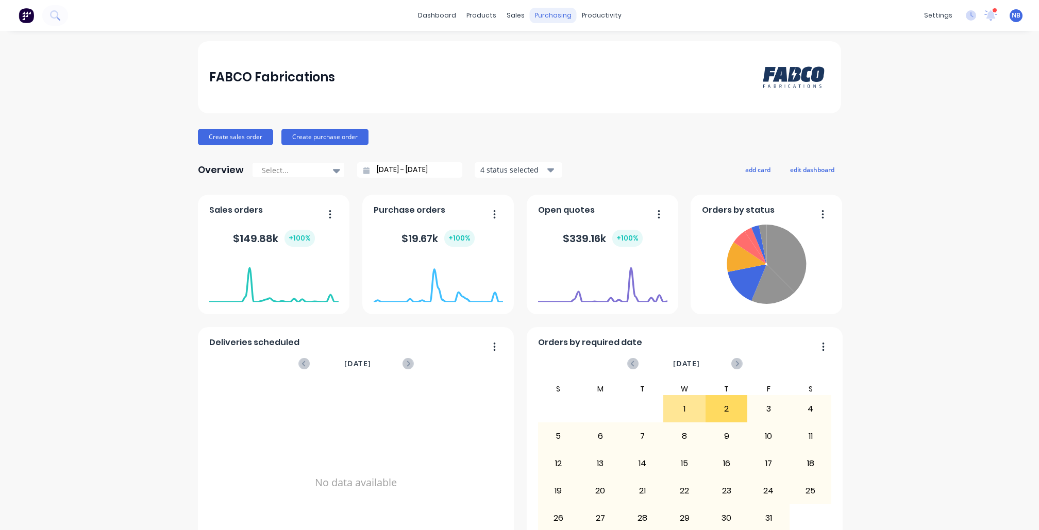
click at [553, 13] on div "purchasing" at bounding box center [553, 15] width 47 height 15
click at [609, 59] on link "Workflow" at bounding box center [641, 49] width 137 height 21
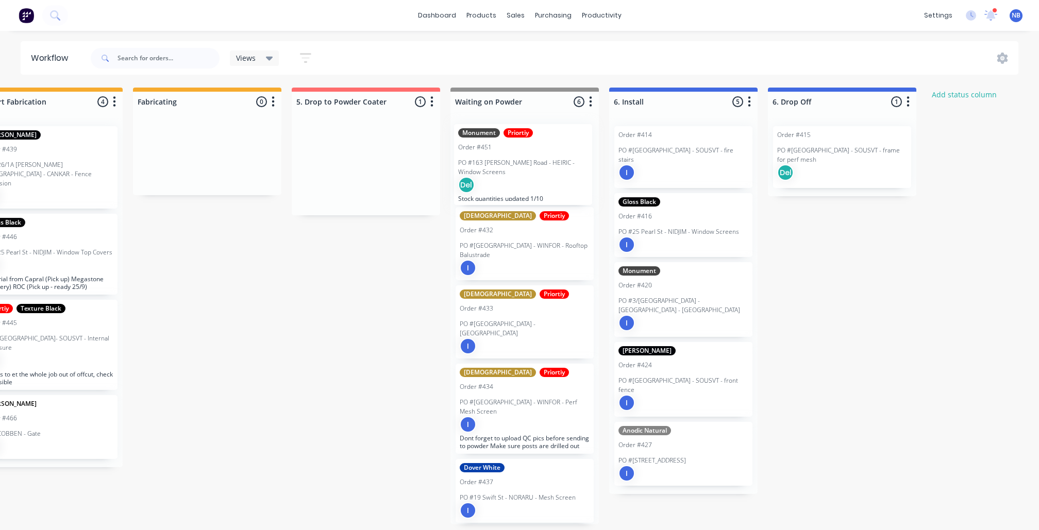
drag, startPoint x: 370, startPoint y: 172, endPoint x: 529, endPoint y: 167, distance: 159.8
click at [529, 167] on div "Submitted 0 Status colour #273444 hex #273444 Save Cancel Summaries Total order…" at bounding box center [75, 306] width 2167 height 437
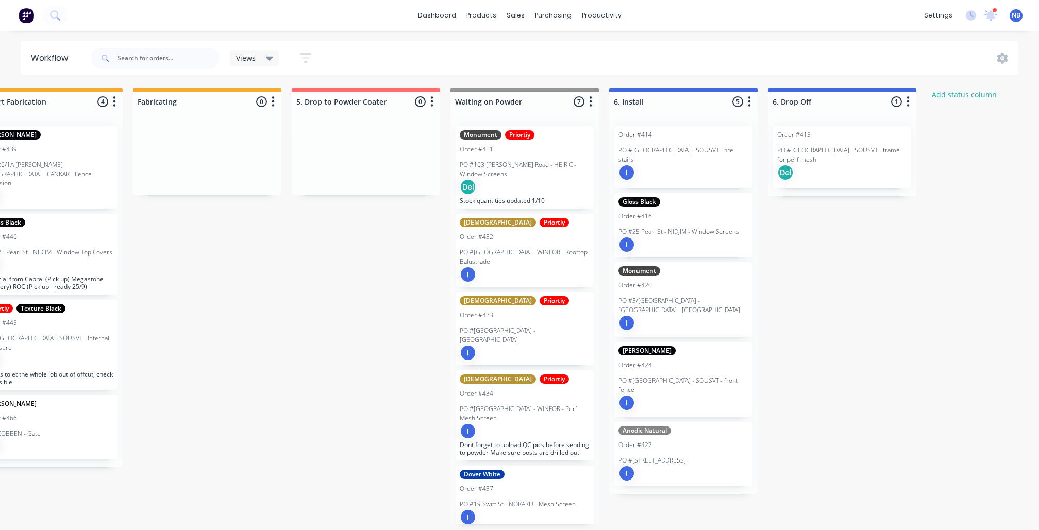
click at [498, 150] on div "Order #451" at bounding box center [525, 149] width 130 height 9
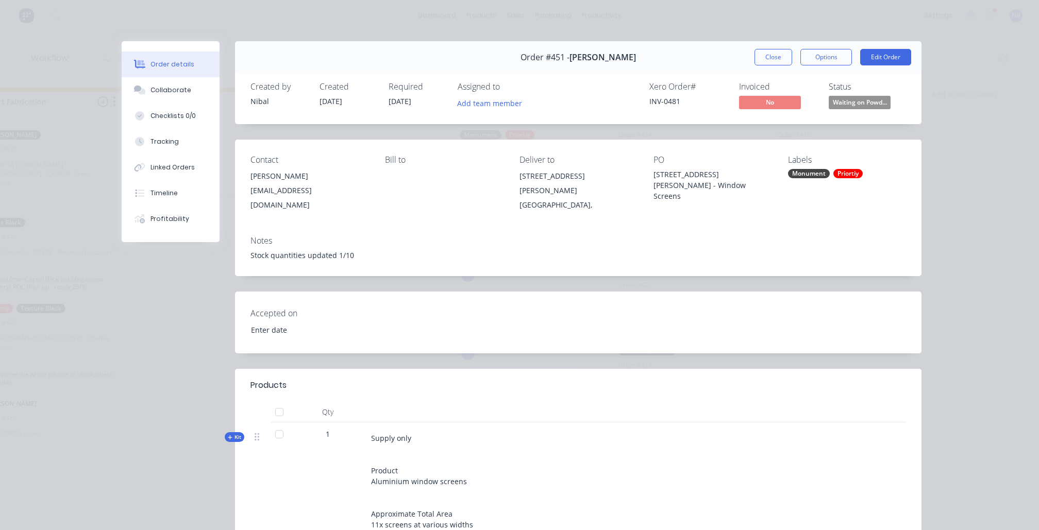
type input "[DATE]"
click at [775, 59] on button "Close" at bounding box center [773, 57] width 38 height 16
